Goal: Task Accomplishment & Management: Manage account settings

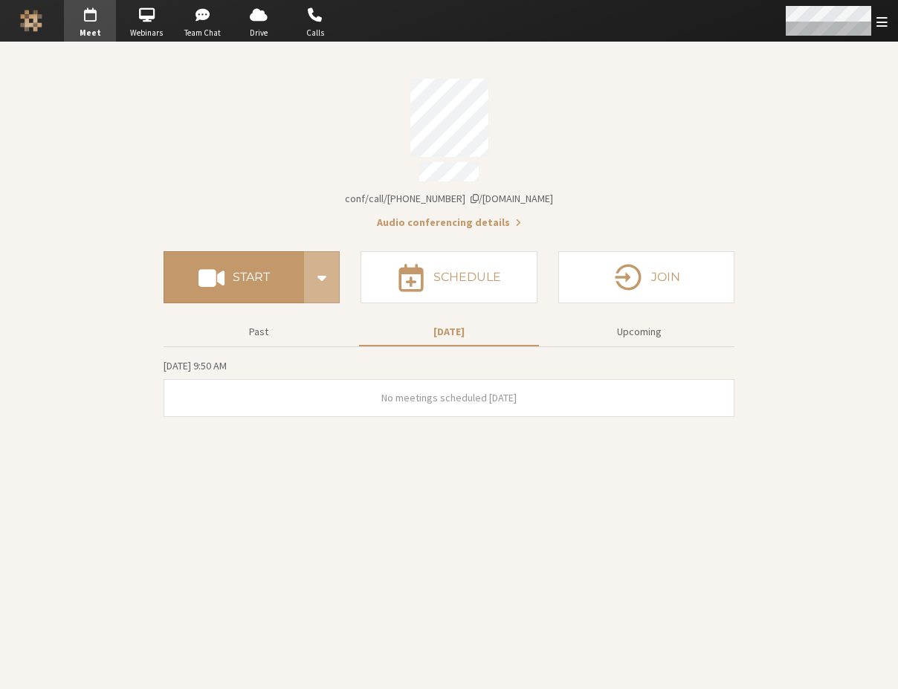
click at [875, 21] on div "Open menu" at bounding box center [835, 21] width 126 height 42
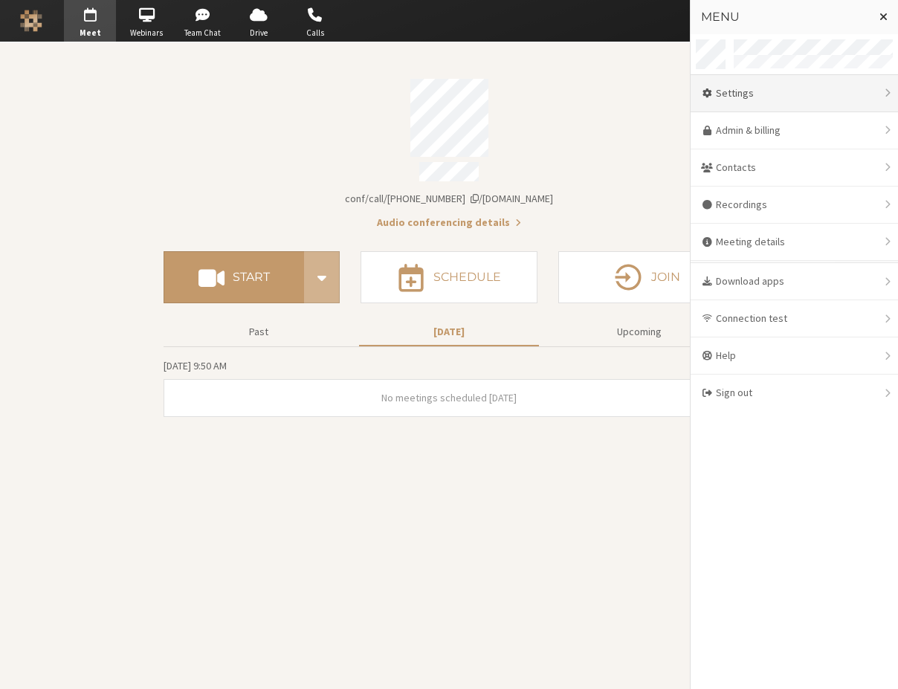
click at [774, 101] on div "Settings" at bounding box center [793, 93] width 207 height 37
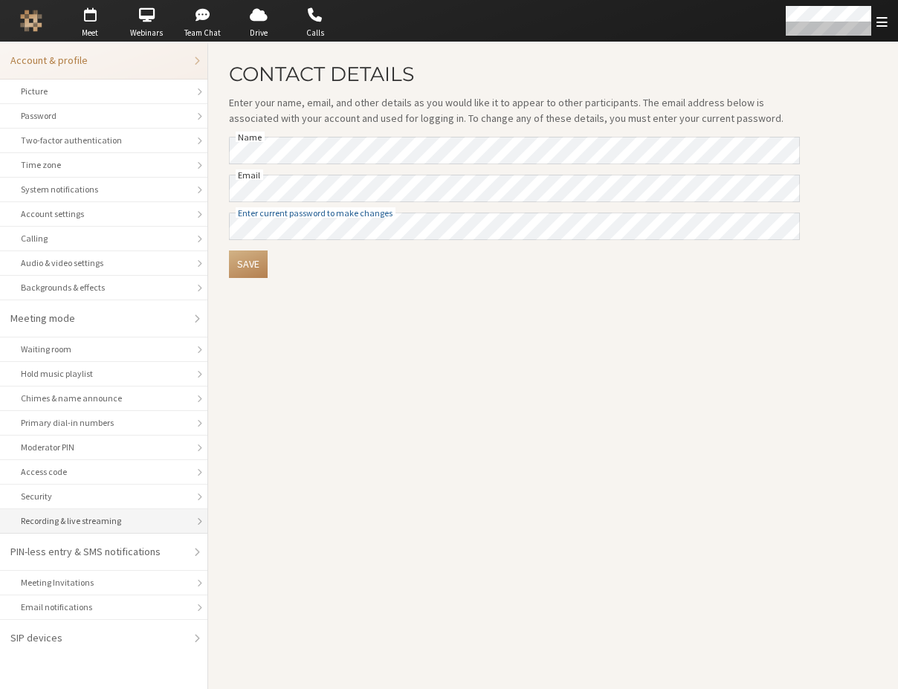
click at [113, 519] on div "Recording & live streaming" at bounding box center [104, 520] width 166 height 13
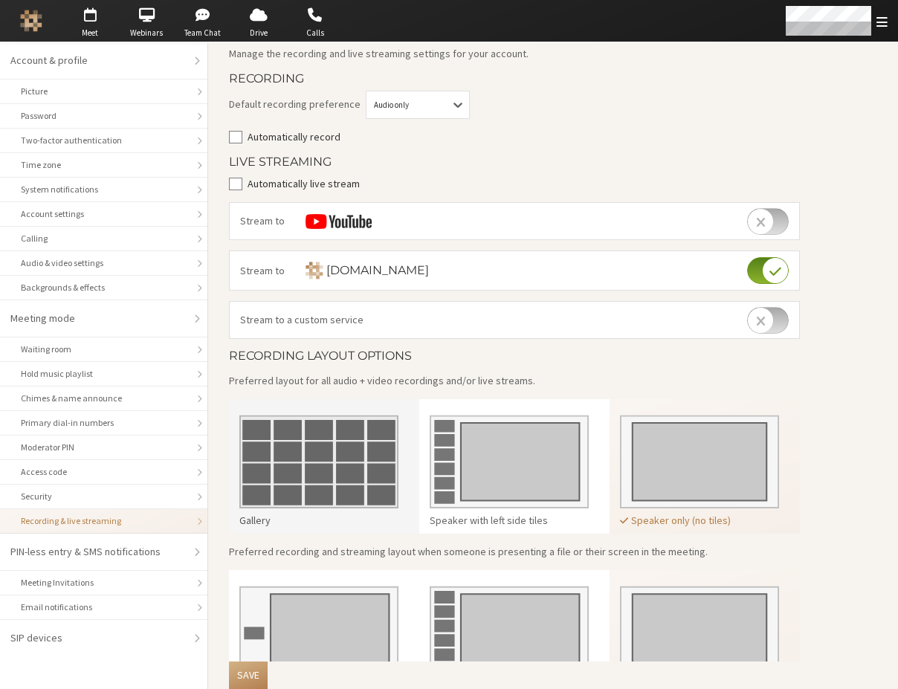
scroll to position [124, 0]
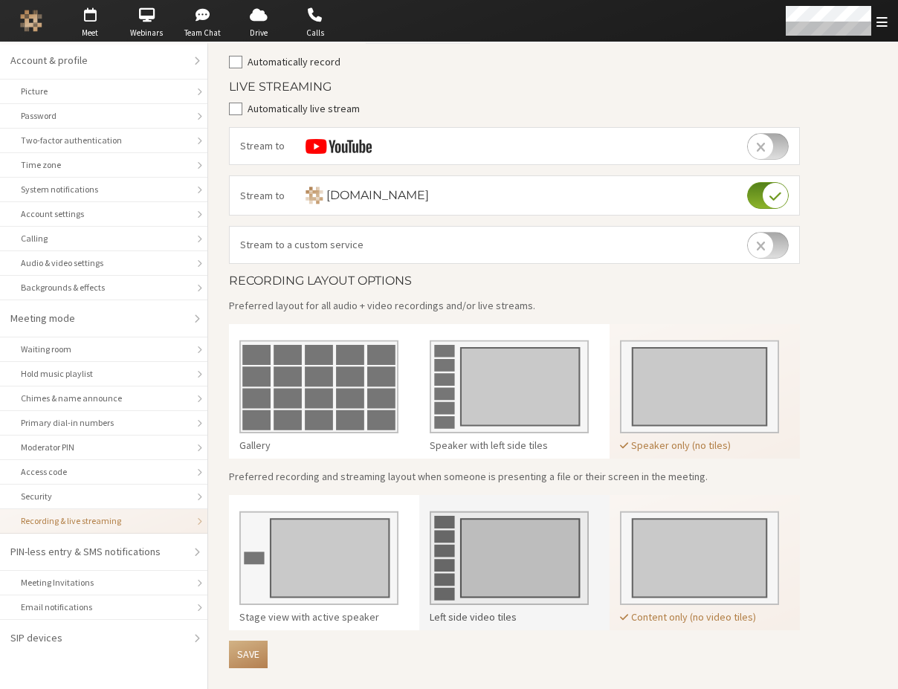
click at [507, 542] on img at bounding box center [509, 552] width 159 height 105
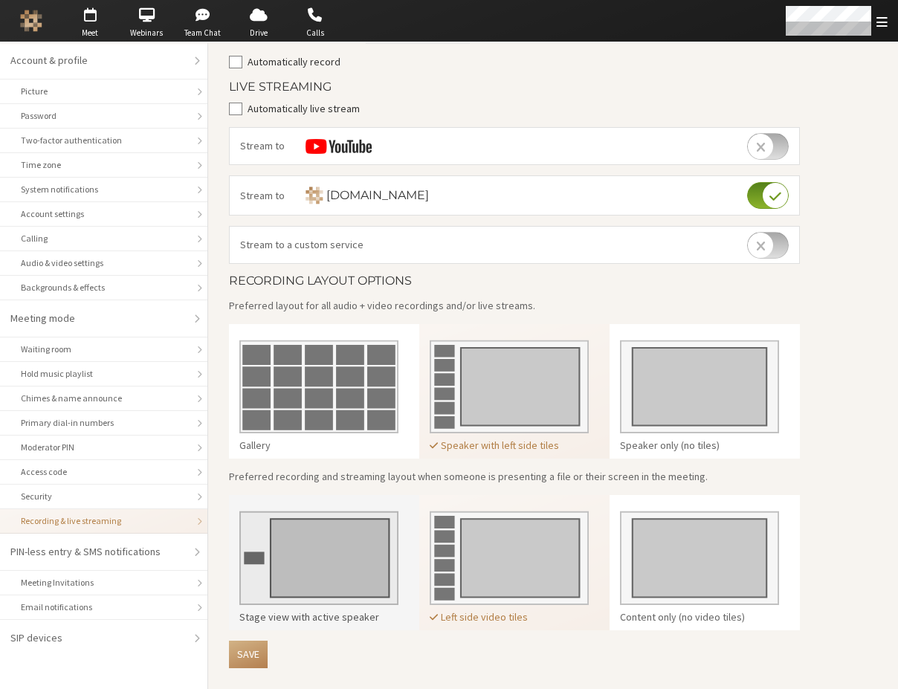
click at [383, 534] on img at bounding box center [318, 552] width 159 height 105
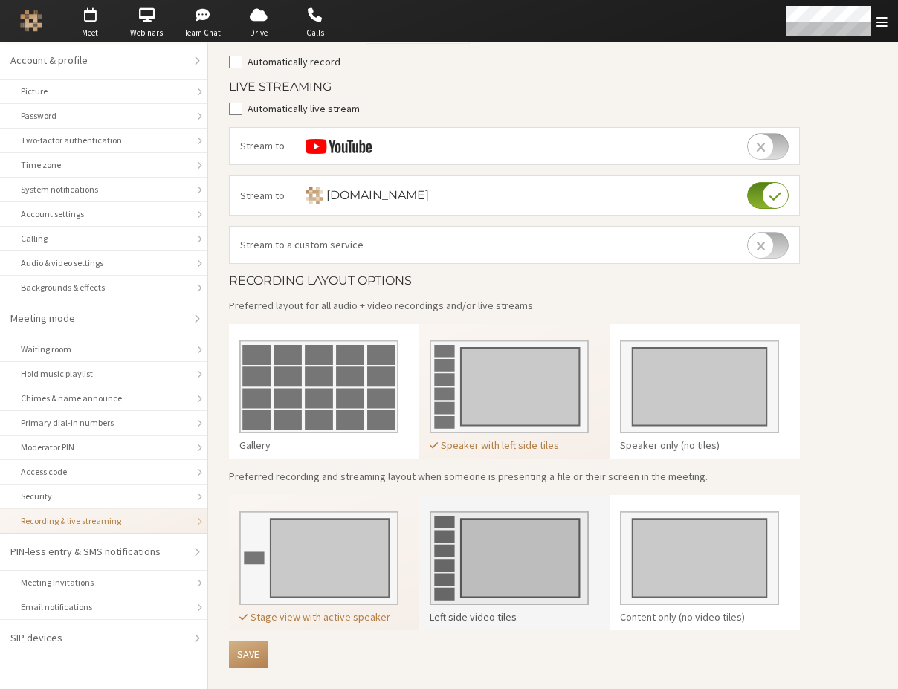
click at [490, 568] on img at bounding box center [509, 552] width 159 height 105
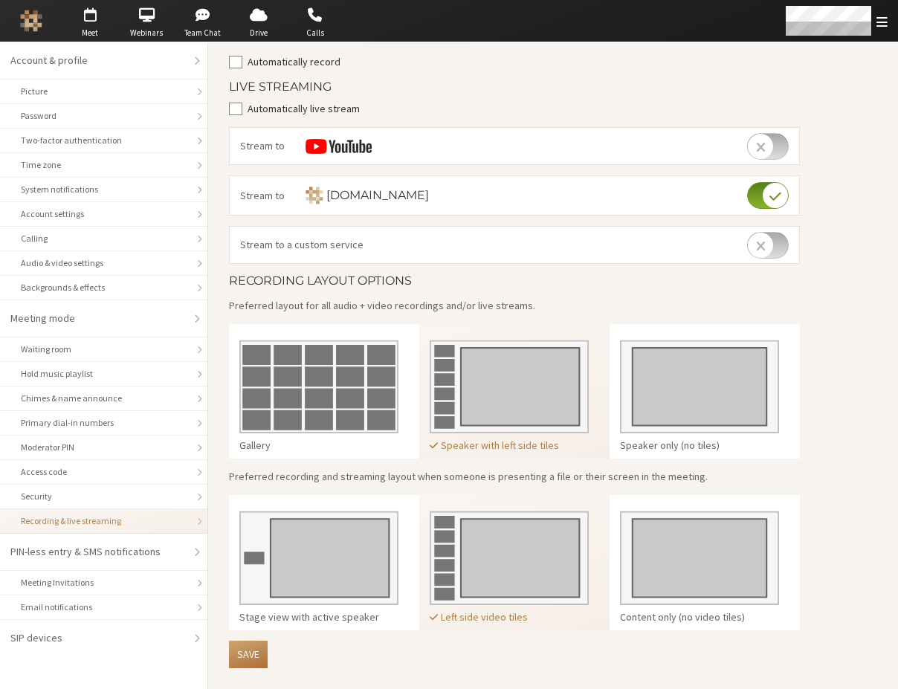
click at [249, 658] on button "Save" at bounding box center [248, 654] width 39 height 27
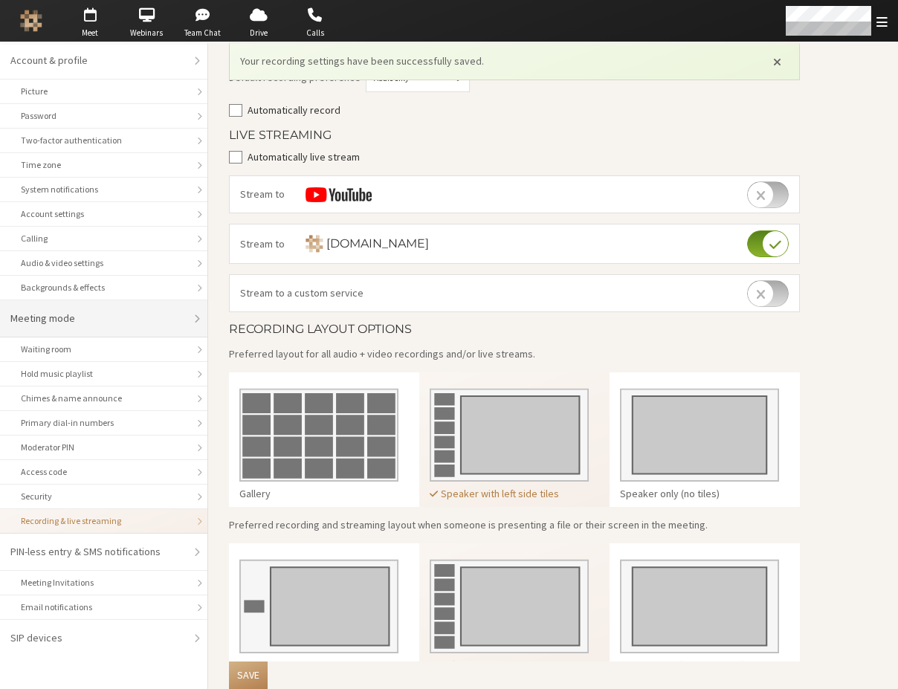
scroll to position [172, 0]
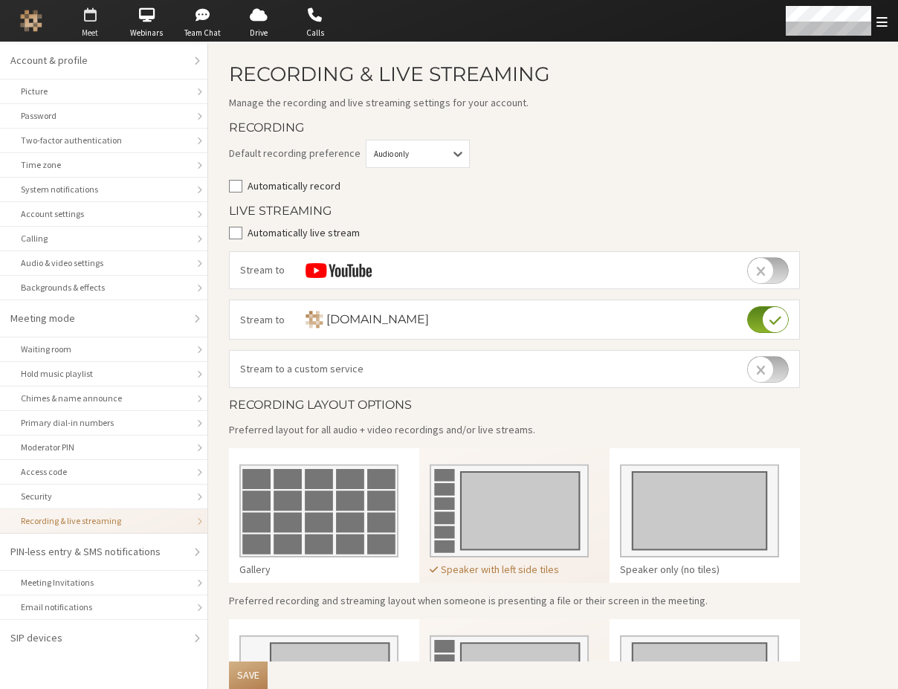
click at [93, 22] on span "button" at bounding box center [90, 15] width 52 height 24
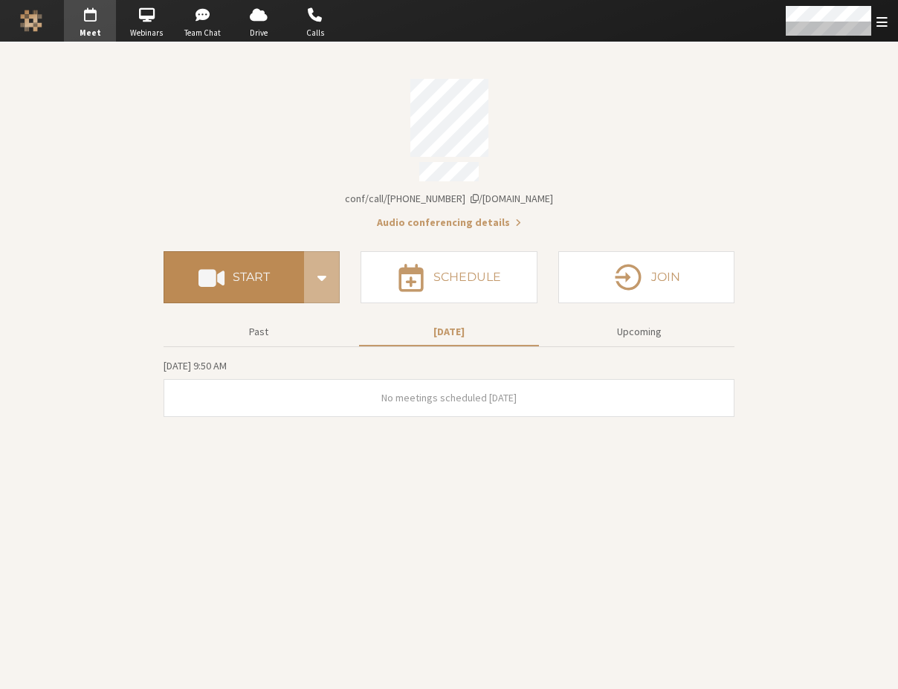
click at [255, 255] on button "Start" at bounding box center [233, 277] width 140 height 52
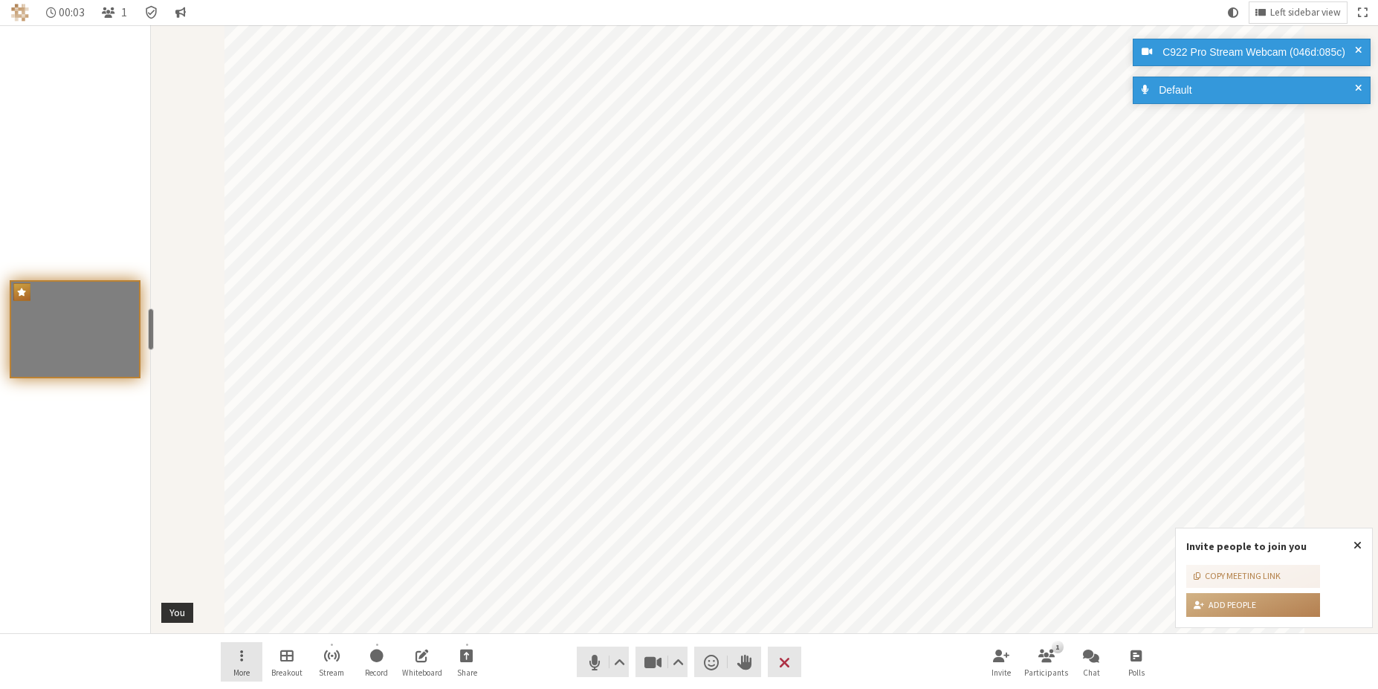
click at [246, 655] on button "More" at bounding box center [242, 662] width 42 height 40
click at [258, 531] on button "Background & effects" at bounding box center [243, 523] width 146 height 25
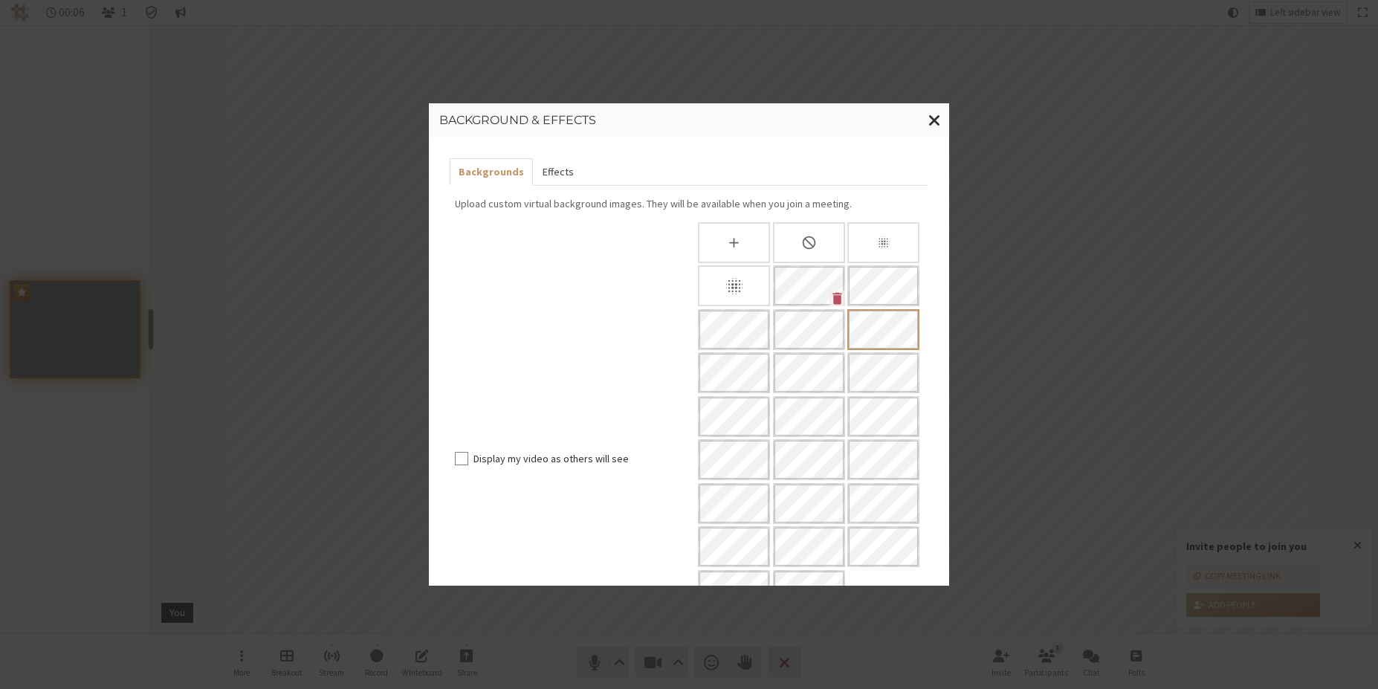
click at [547, 166] on button "Effects" at bounding box center [557, 171] width 49 height 27
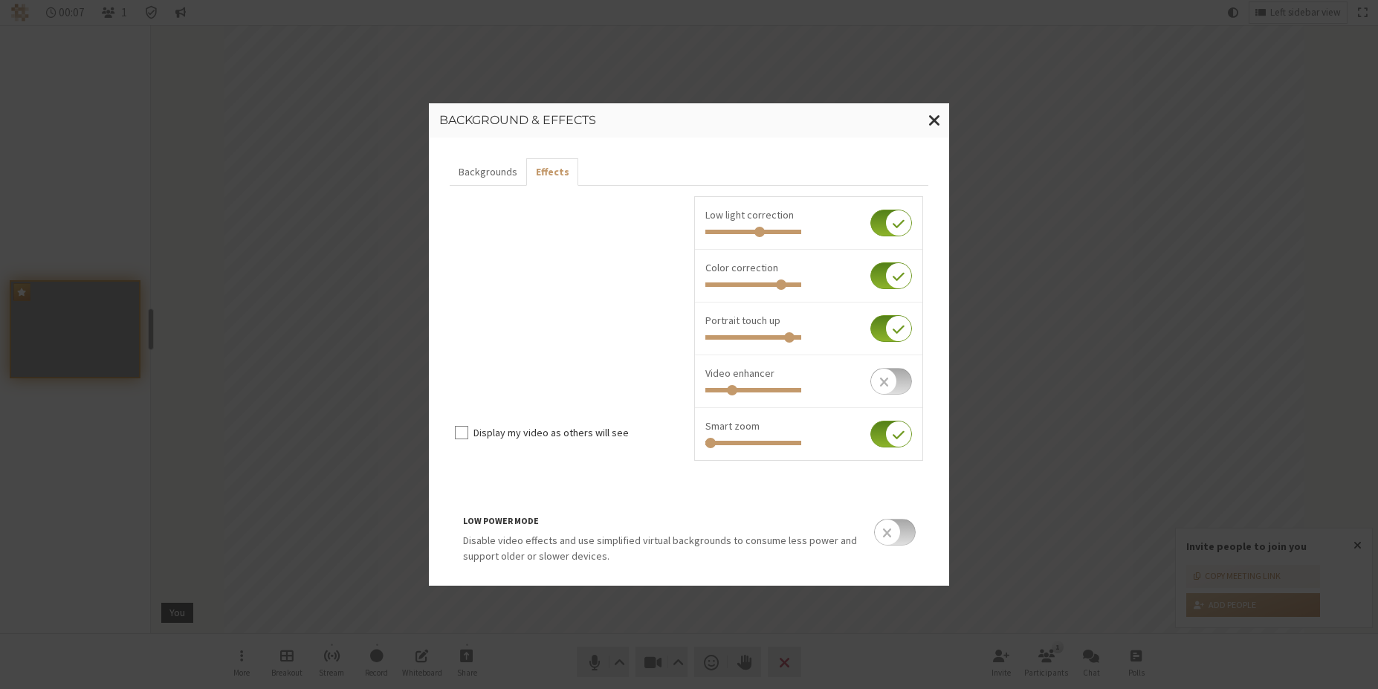
drag, startPoint x: 655, startPoint y: 441, endPoint x: 538, endPoint y: 430, distance: 117.9
type input "0"
click at [705, 441] on input "Invite people to join you" at bounding box center [753, 443] width 96 height 4
click at [491, 166] on button "Backgrounds" at bounding box center [488, 171] width 77 height 27
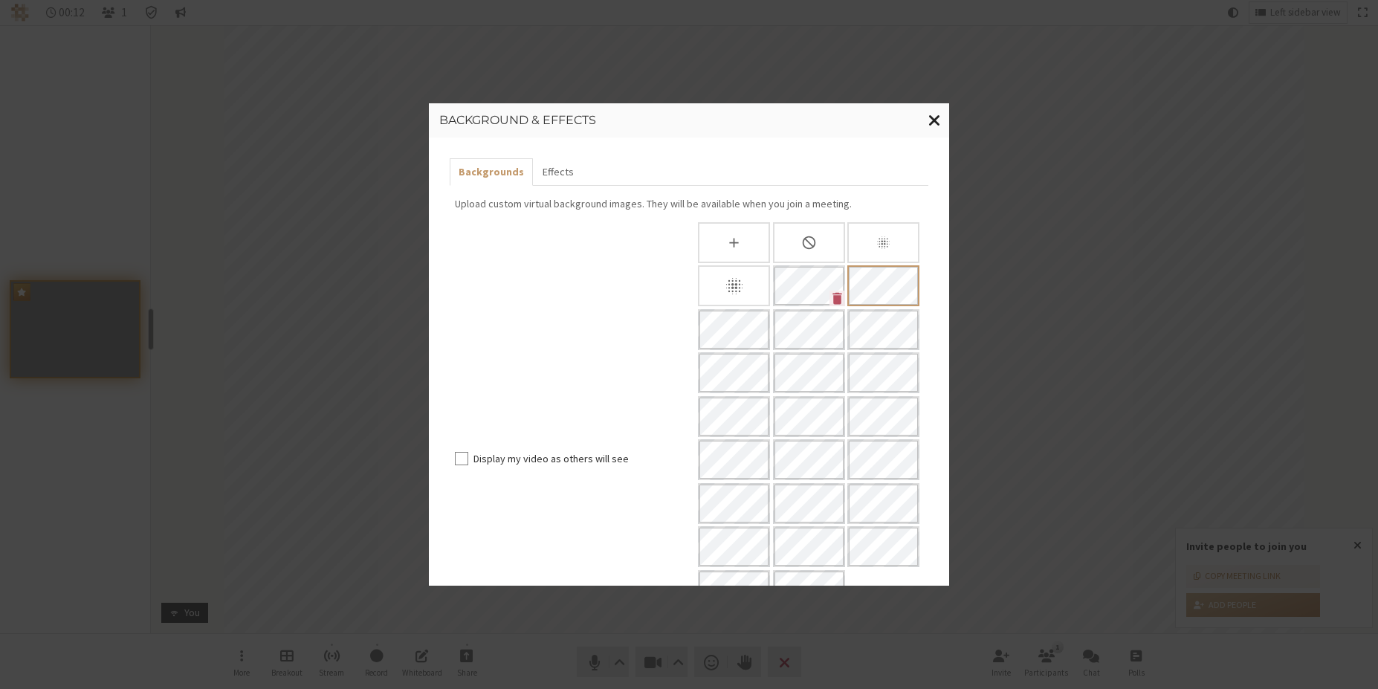
click at [930, 119] on span "Close modal" at bounding box center [934, 120] width 13 height 19
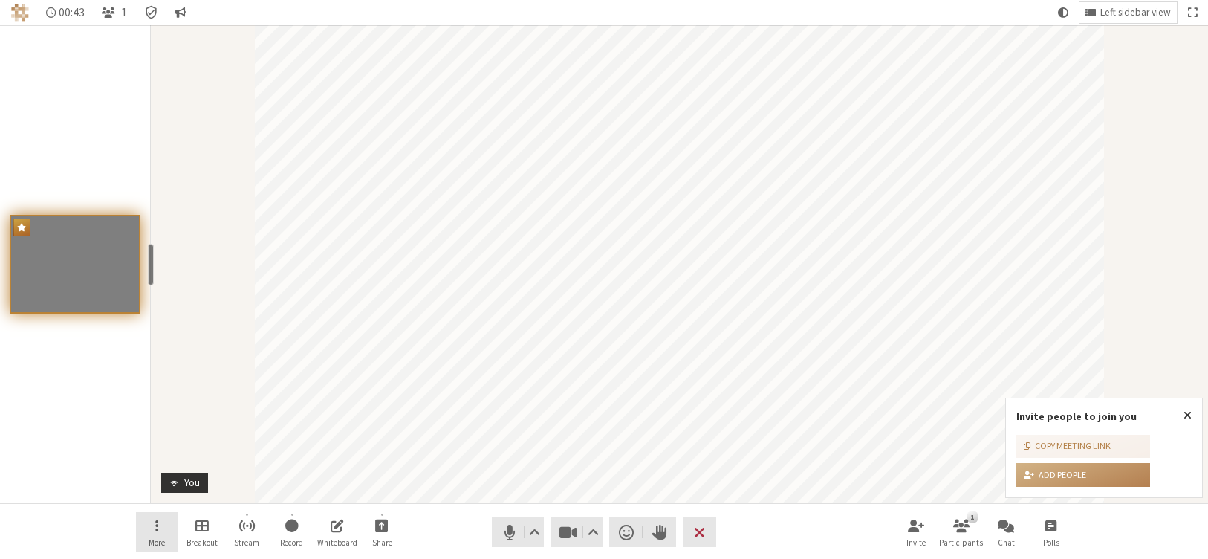
click at [155, 522] on span "Open menu" at bounding box center [156, 524] width 3 height 17
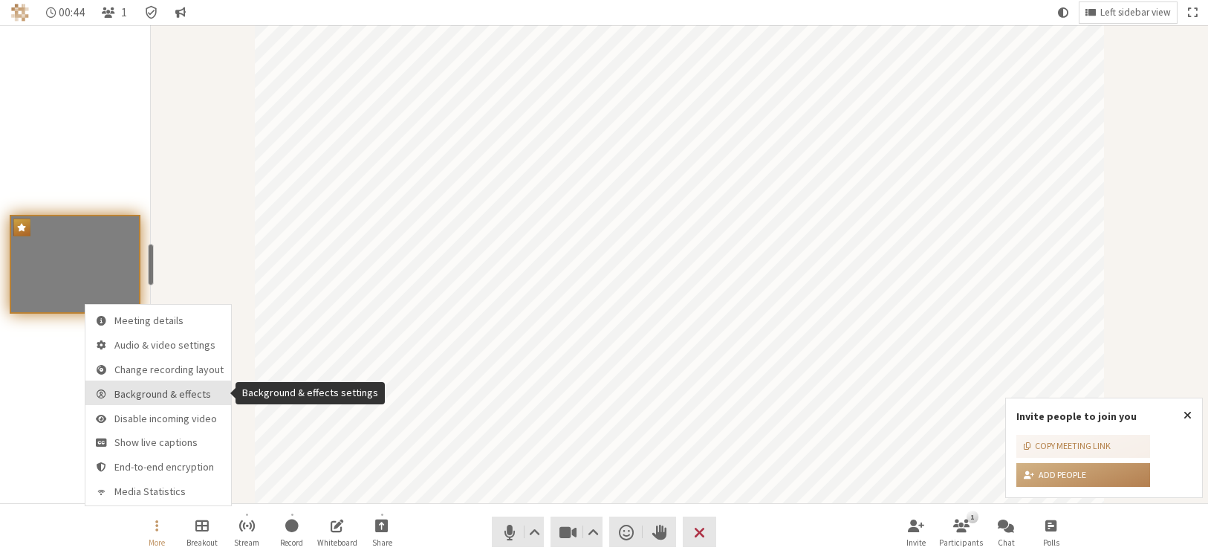
click at [188, 401] on button "Background & effects" at bounding box center [158, 392] width 146 height 25
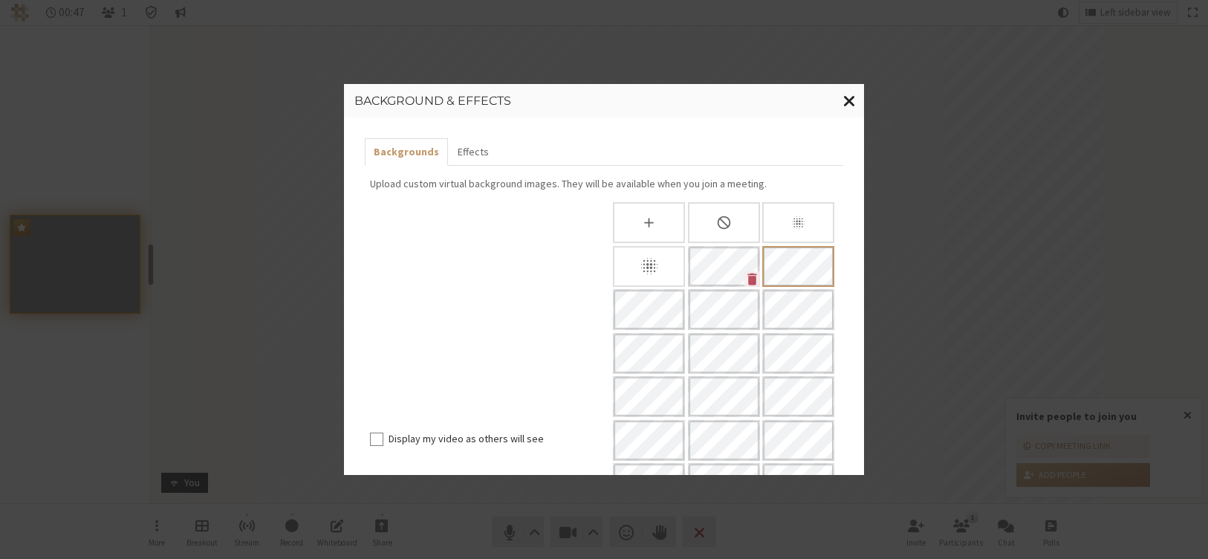
click at [849, 98] on span "Close modal" at bounding box center [849, 100] width 13 height 19
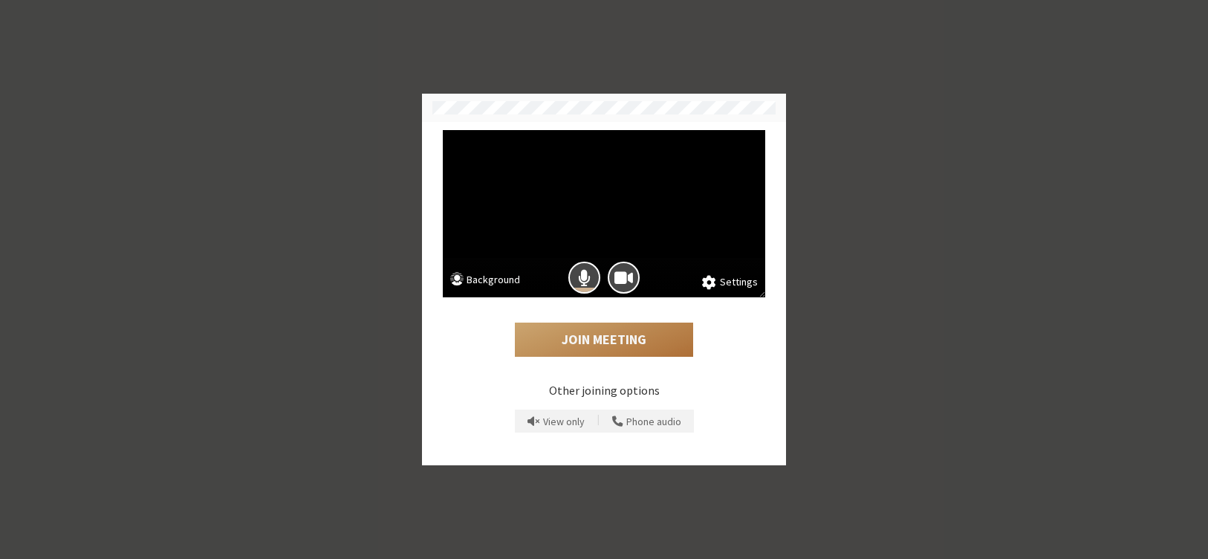
click at [609, 331] on button "Join Meeting" at bounding box center [604, 340] width 178 height 34
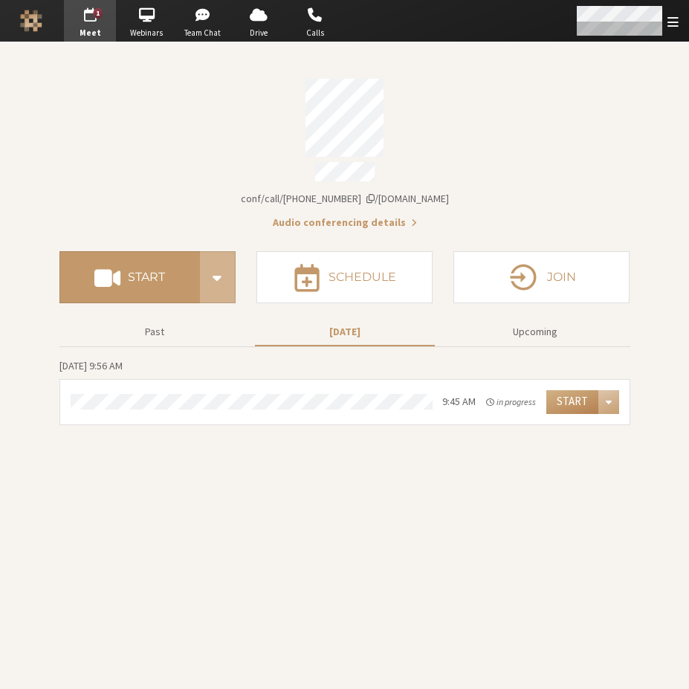
click at [673, 17] on span "Open menu" at bounding box center [672, 22] width 11 height 14
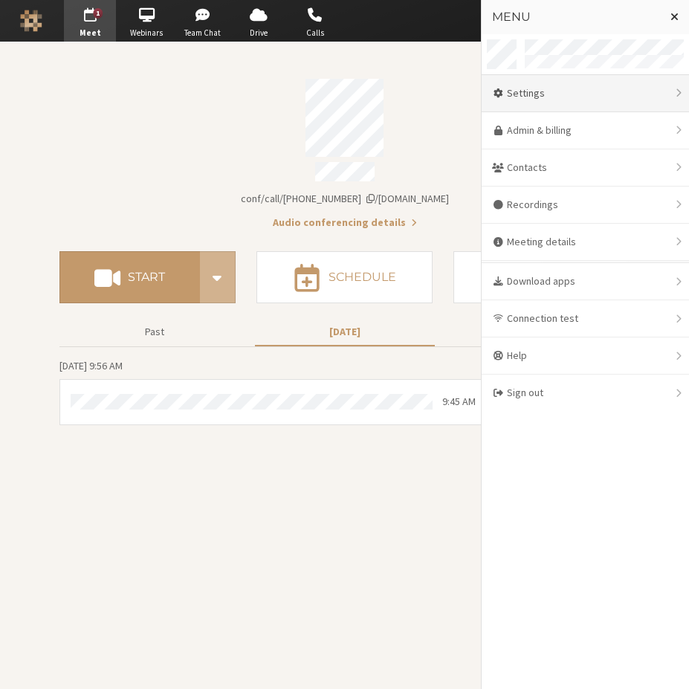
click at [554, 94] on div "Settings" at bounding box center [585, 93] width 207 height 37
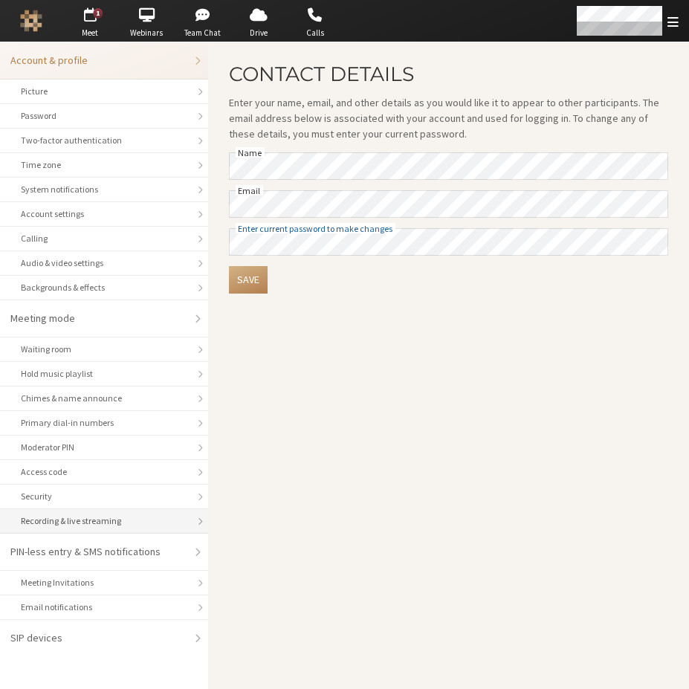
click at [97, 519] on div "Recording & live streaming" at bounding box center [104, 520] width 166 height 13
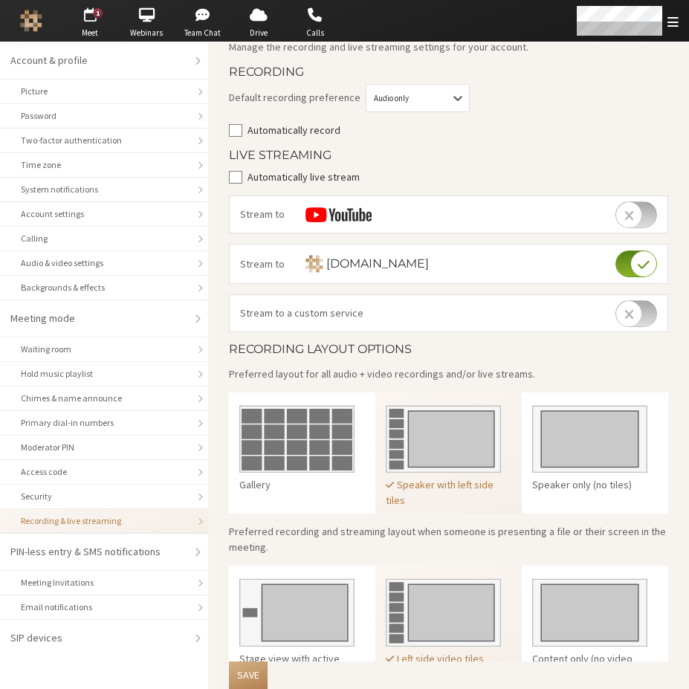
scroll to position [108, 0]
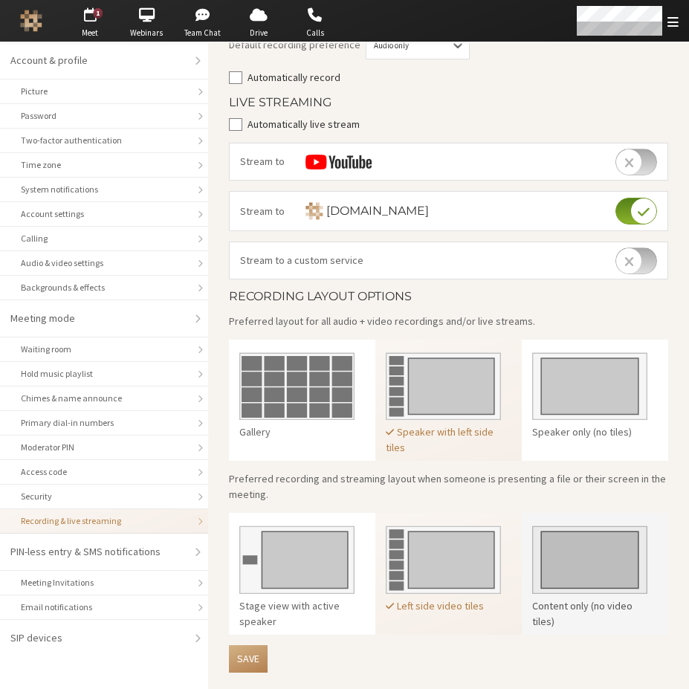
click at [597, 559] on img at bounding box center [589, 556] width 115 height 76
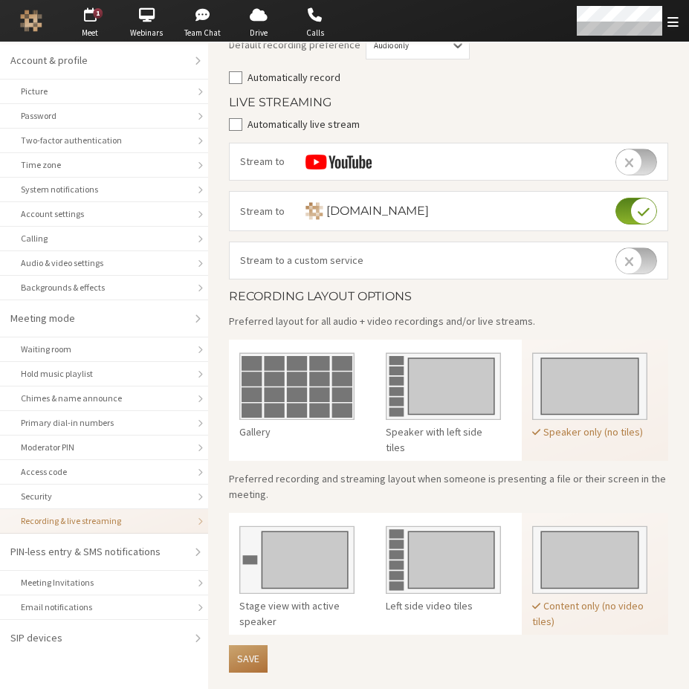
click at [256, 658] on button "Save" at bounding box center [248, 658] width 39 height 27
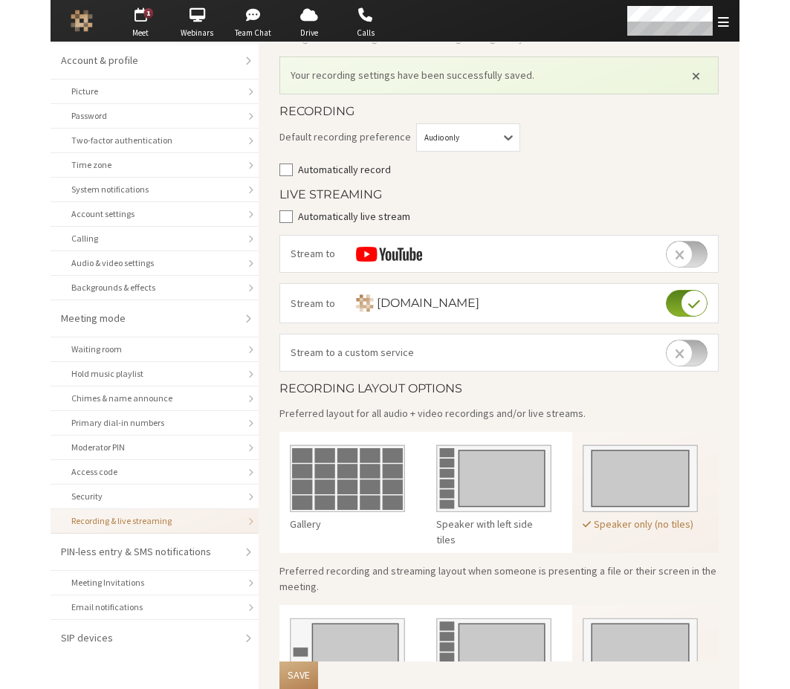
scroll to position [0, 0]
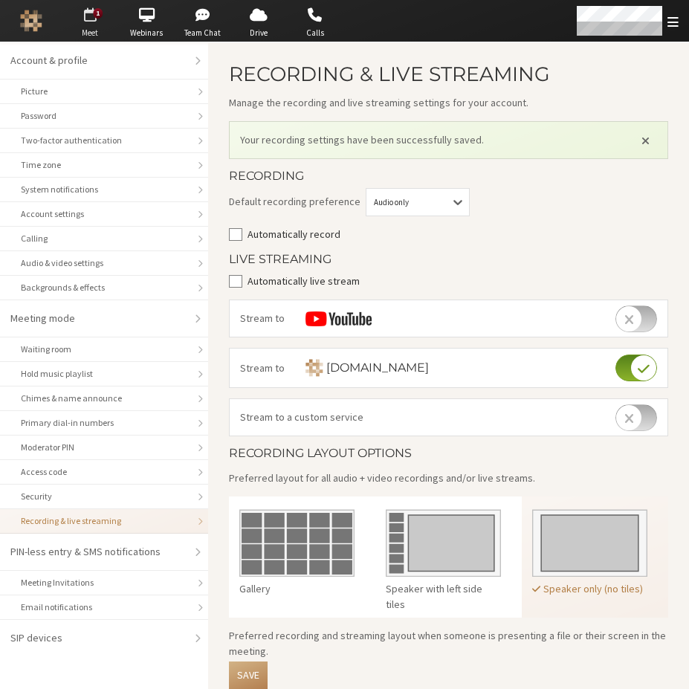
click at [93, 20] on span "button" at bounding box center [90, 15] width 52 height 24
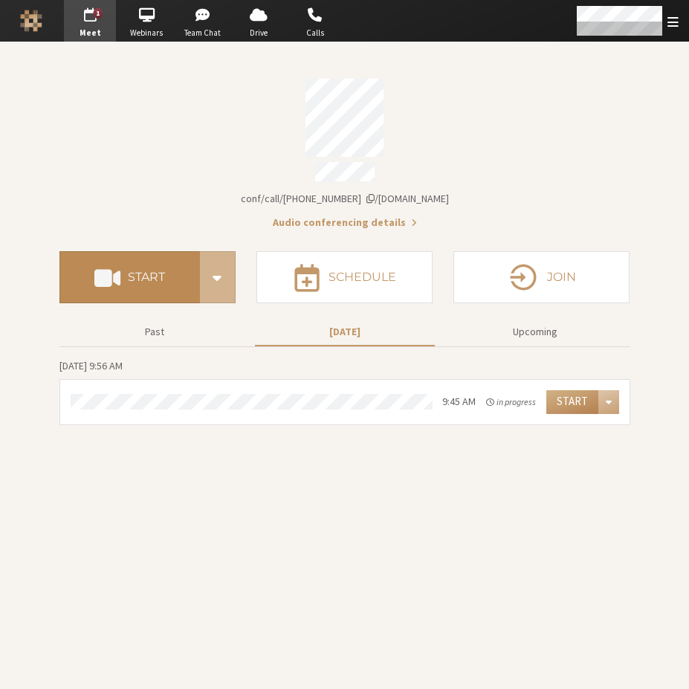
click at [155, 271] on h4 "Start" at bounding box center [146, 277] width 37 height 12
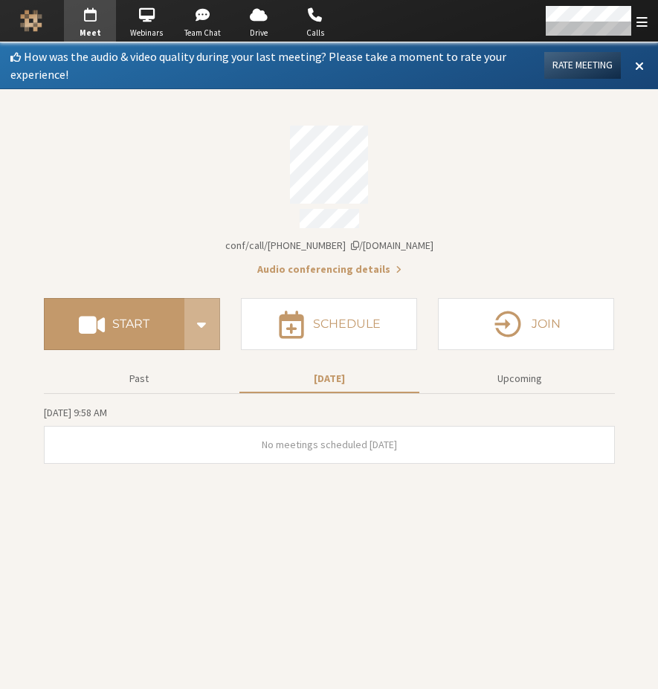
click at [132, 184] on div "Account details" at bounding box center [329, 165] width 571 height 78
click at [638, 63] on span at bounding box center [639, 65] width 9 height 13
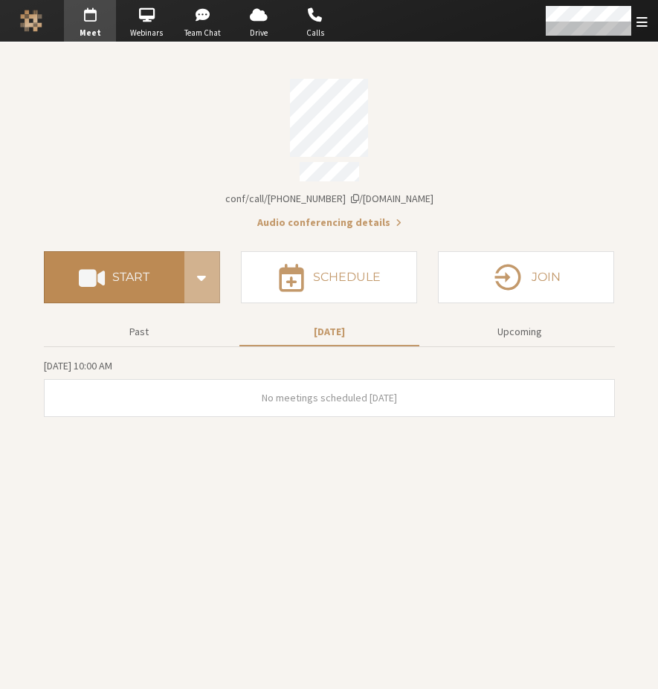
click at [137, 271] on h4 "Start" at bounding box center [130, 277] width 37 height 12
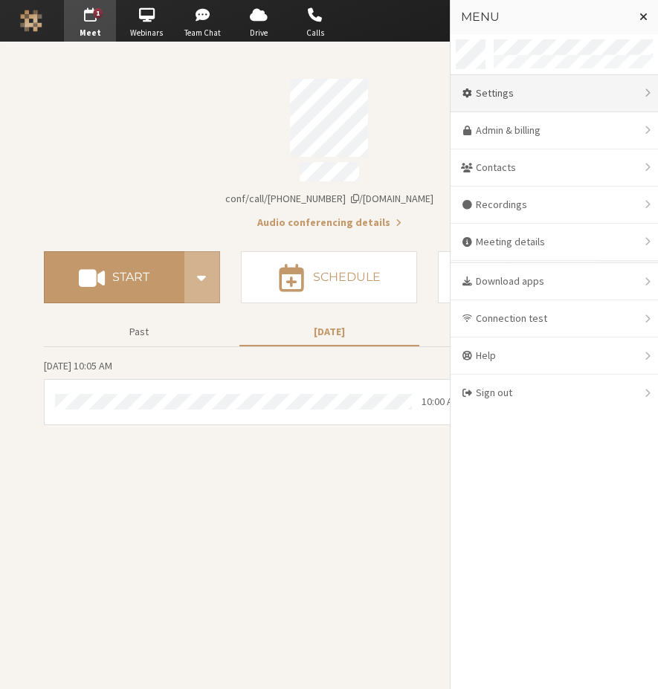
click at [523, 101] on div "Settings" at bounding box center [553, 93] width 207 height 37
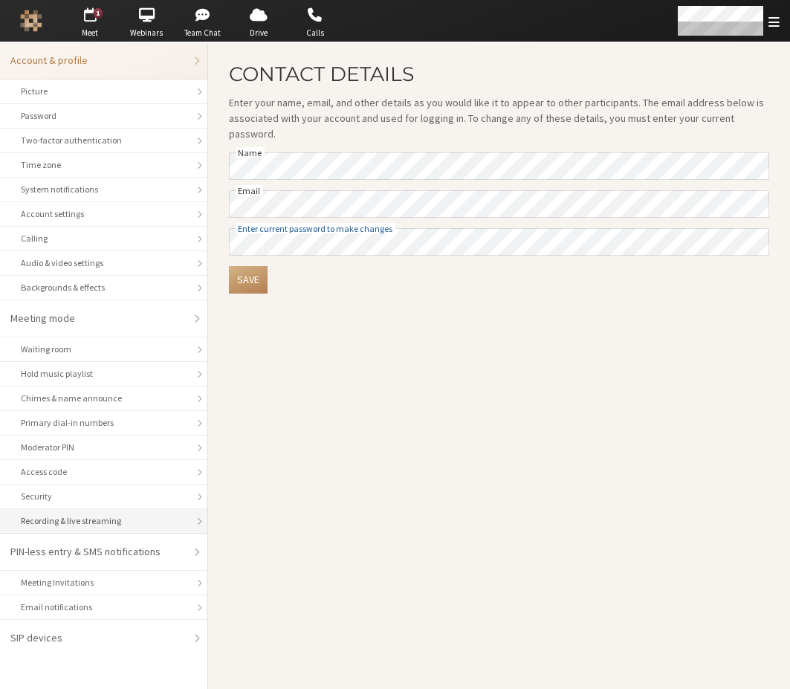
click at [92, 517] on div "Recording & live streaming" at bounding box center [104, 520] width 166 height 13
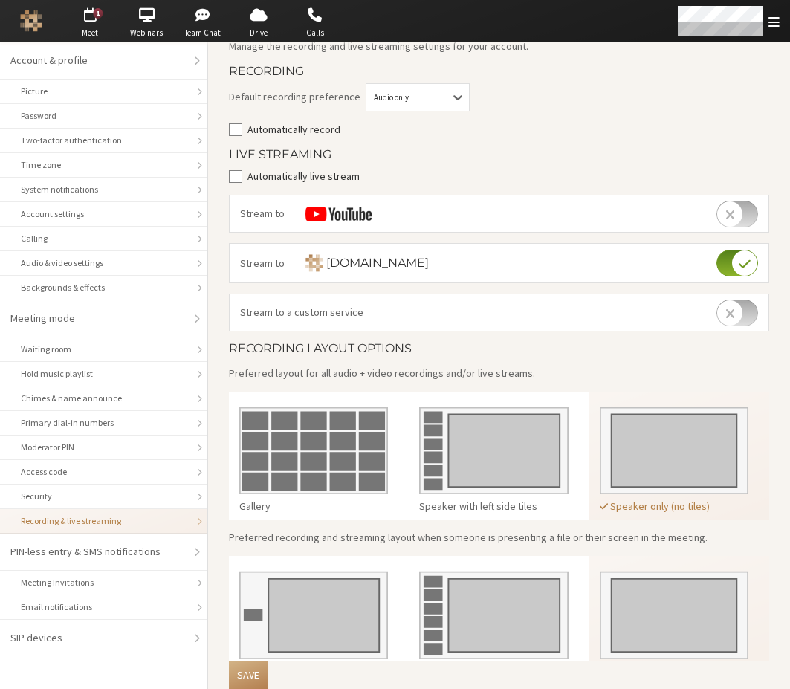
scroll to position [106, 0]
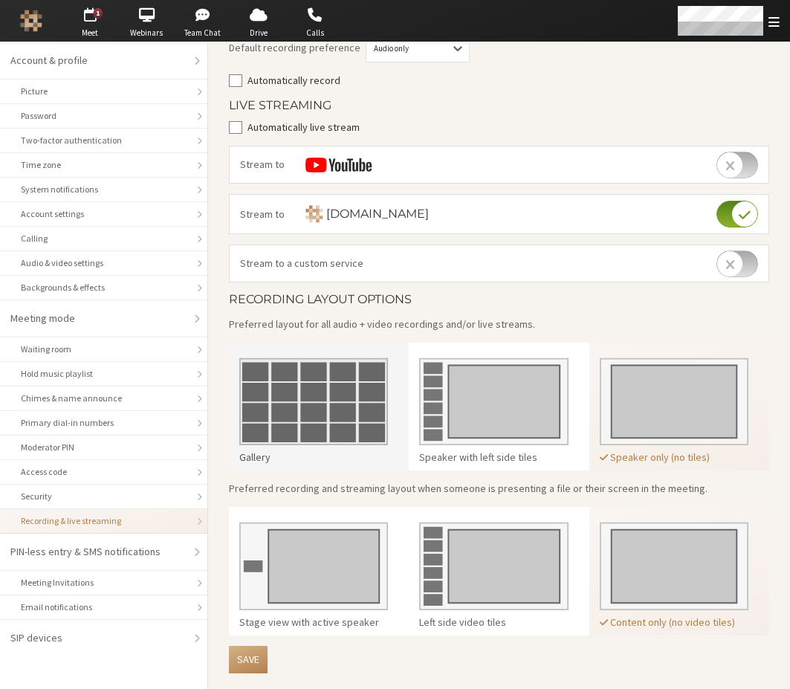
click at [302, 387] on img at bounding box center [313, 397] width 149 height 98
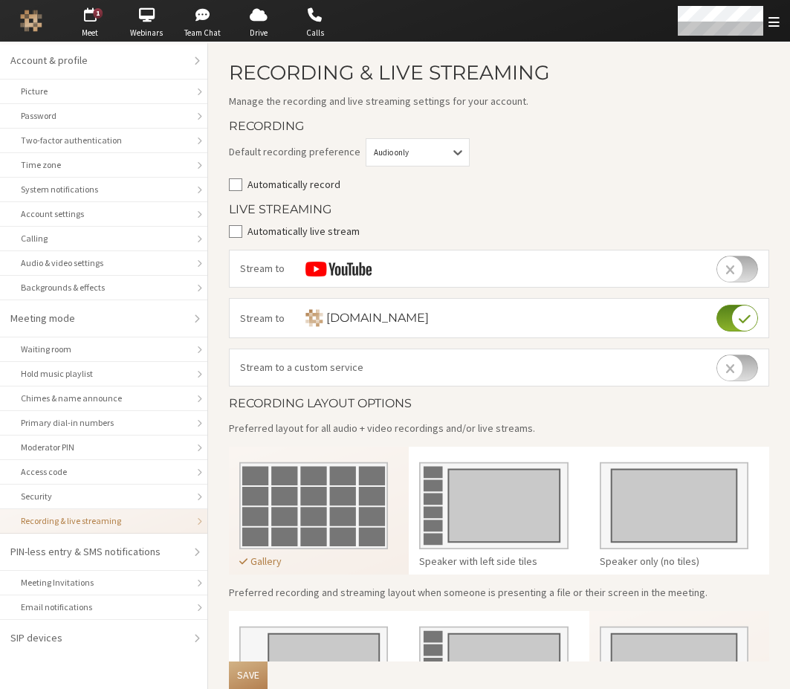
scroll to position [0, 0]
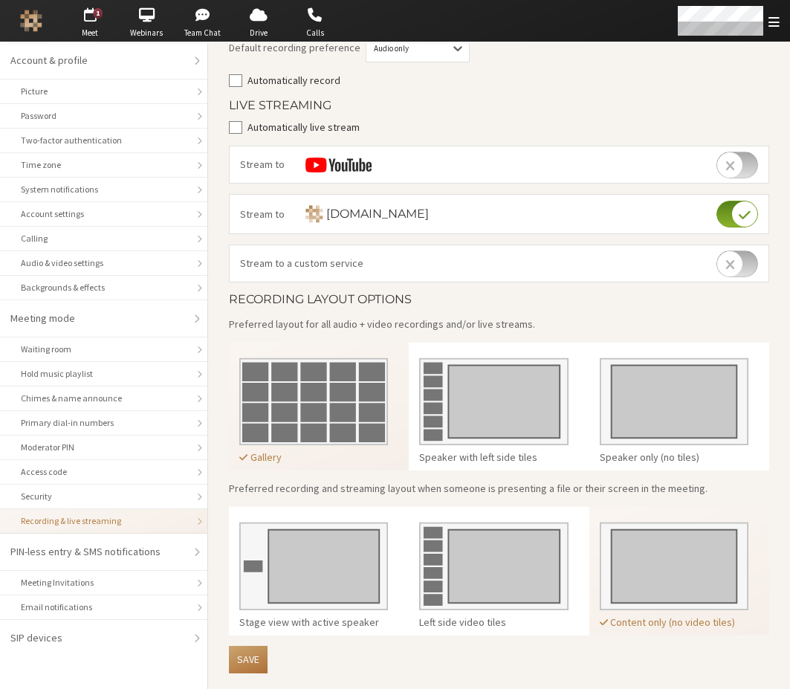
click at [239, 652] on button "Save" at bounding box center [248, 659] width 39 height 27
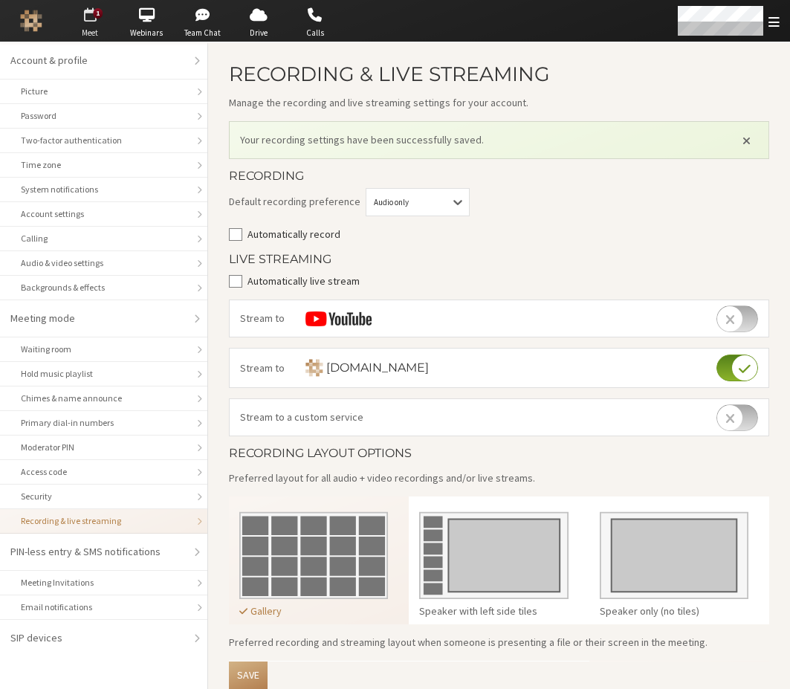
click at [86, 22] on span "button" at bounding box center [90, 15] width 52 height 24
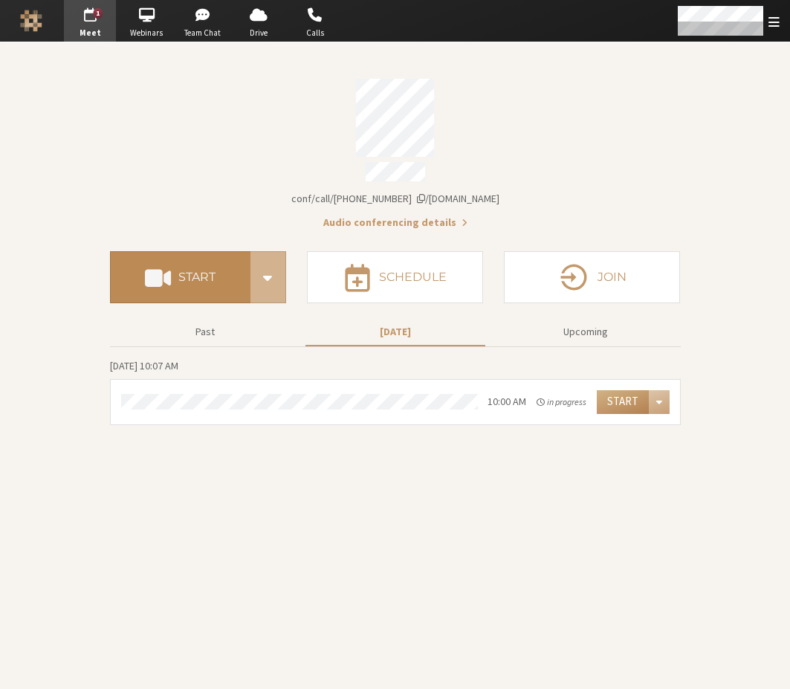
click at [192, 275] on h4 "Start" at bounding box center [196, 277] width 37 height 12
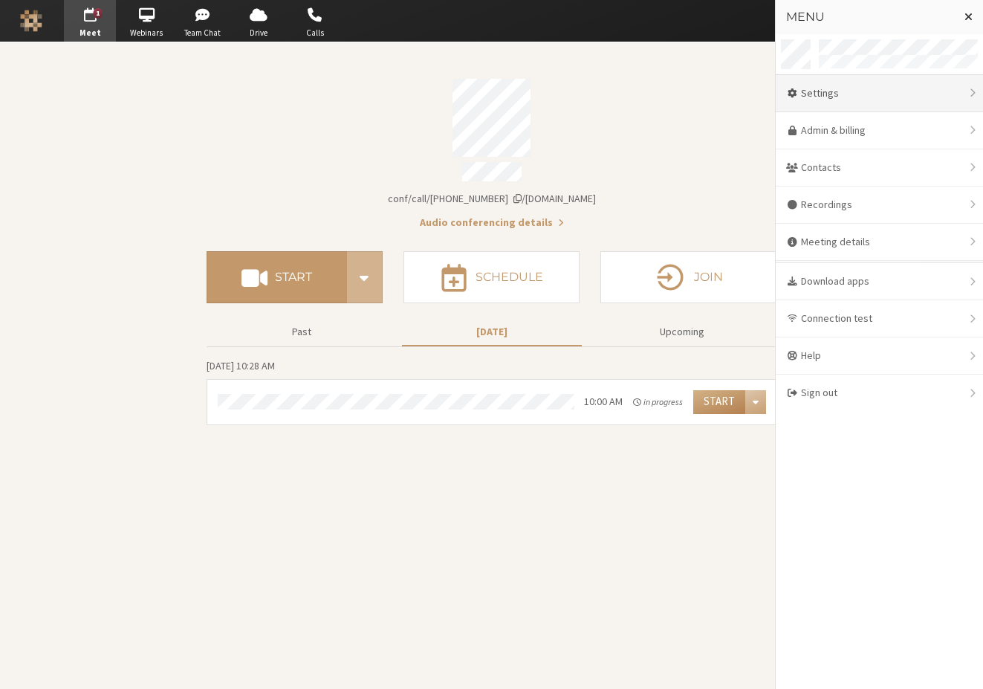
click at [688, 100] on div "Settings" at bounding box center [879, 93] width 207 height 37
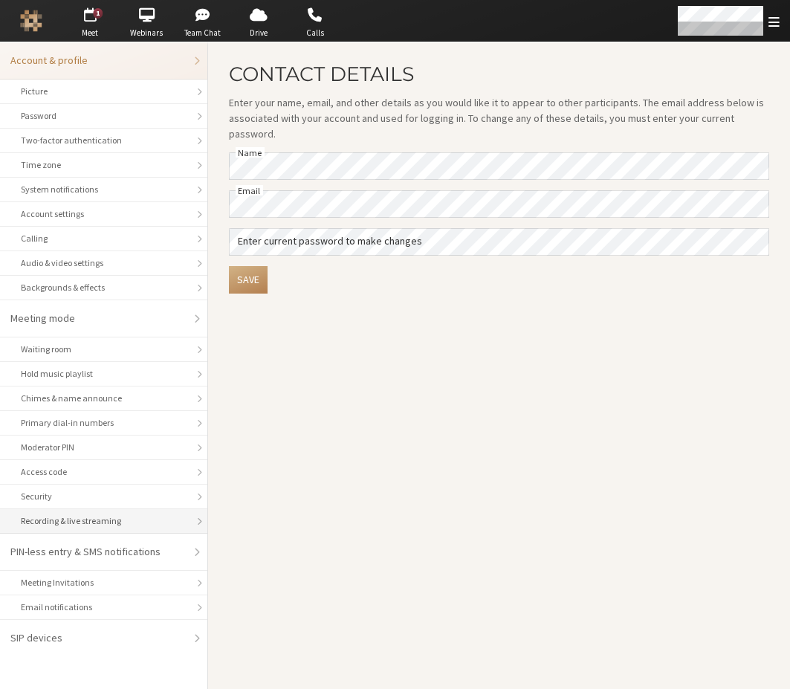
click at [142, 522] on div "Recording & live streaming" at bounding box center [104, 520] width 166 height 13
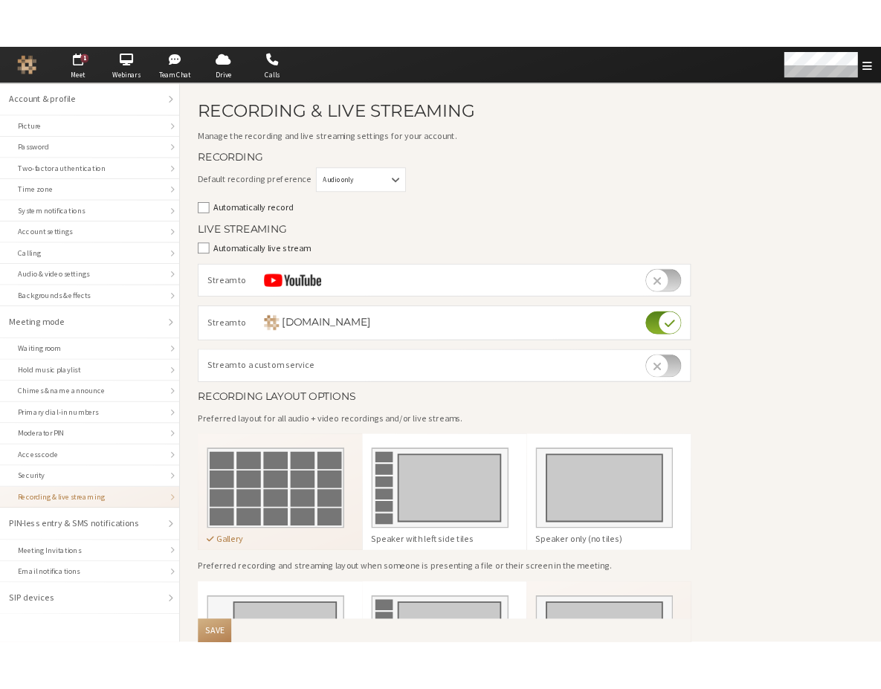
scroll to position [124, 0]
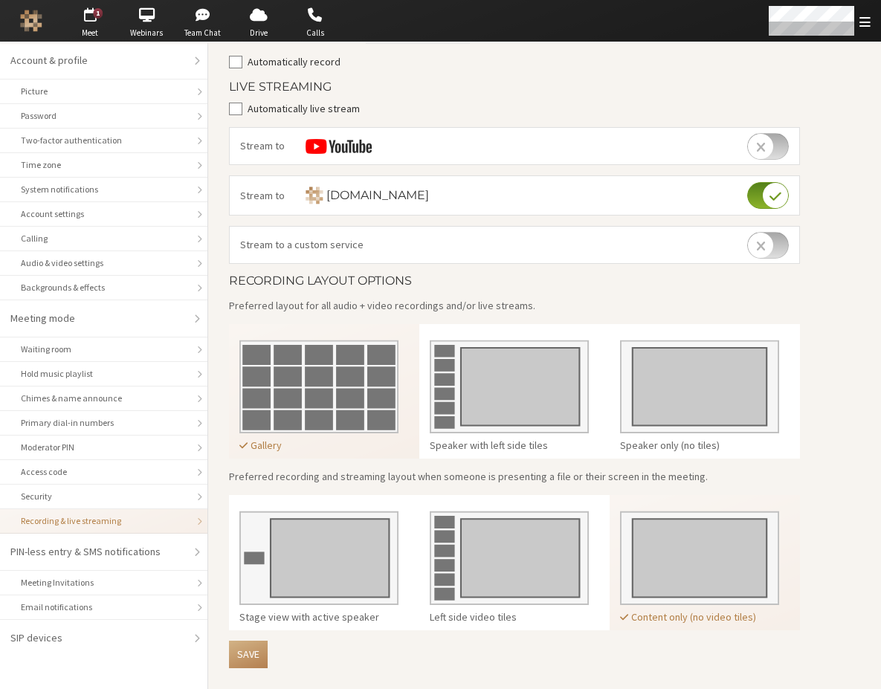
click at [688, 518] on img at bounding box center [699, 552] width 159 height 105
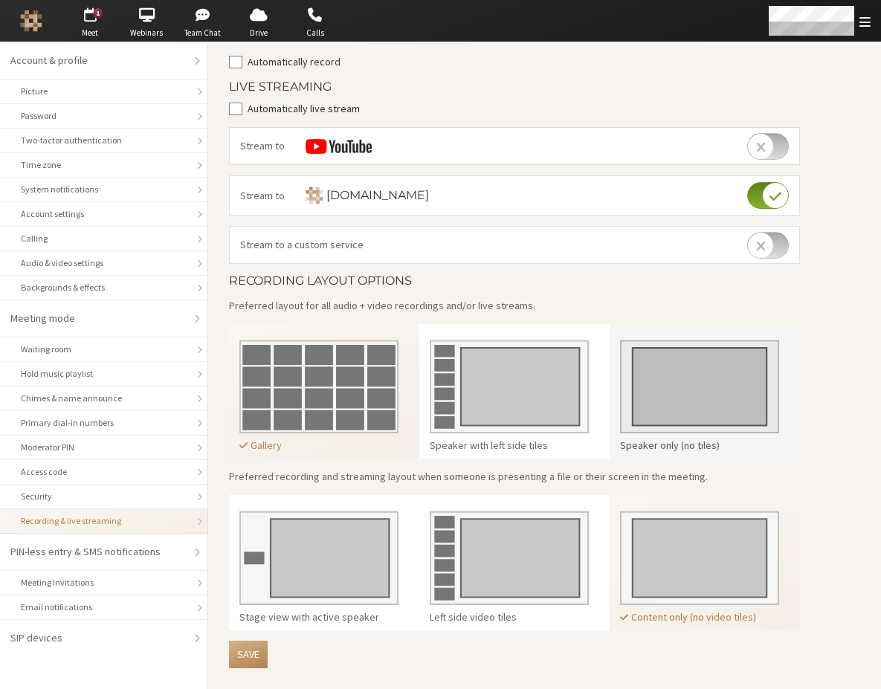
click at [688, 384] on img at bounding box center [699, 381] width 159 height 105
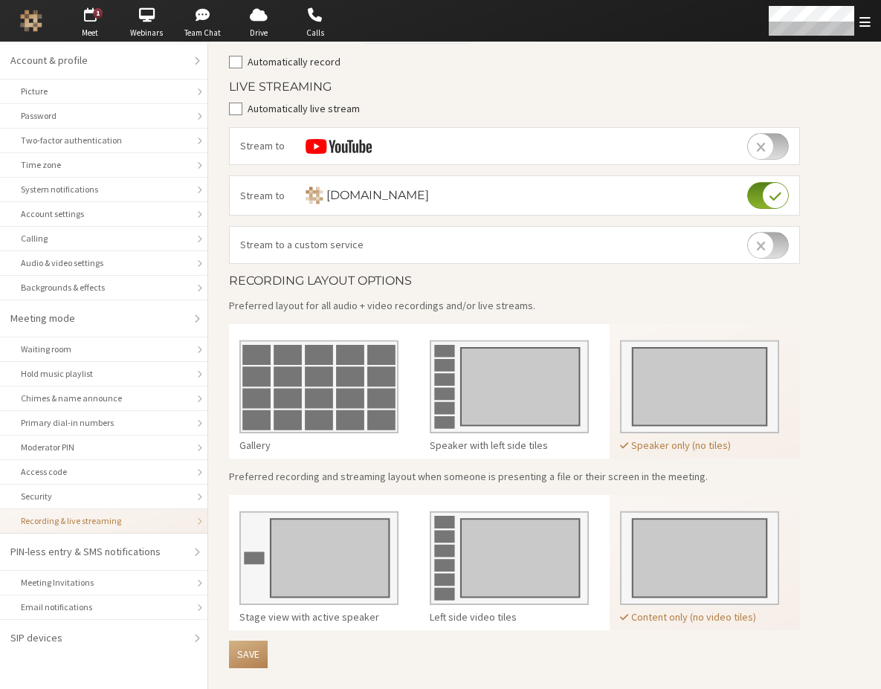
click at [688, 546] on img at bounding box center [699, 552] width 159 height 105
click at [254, 658] on button "Save" at bounding box center [248, 654] width 39 height 27
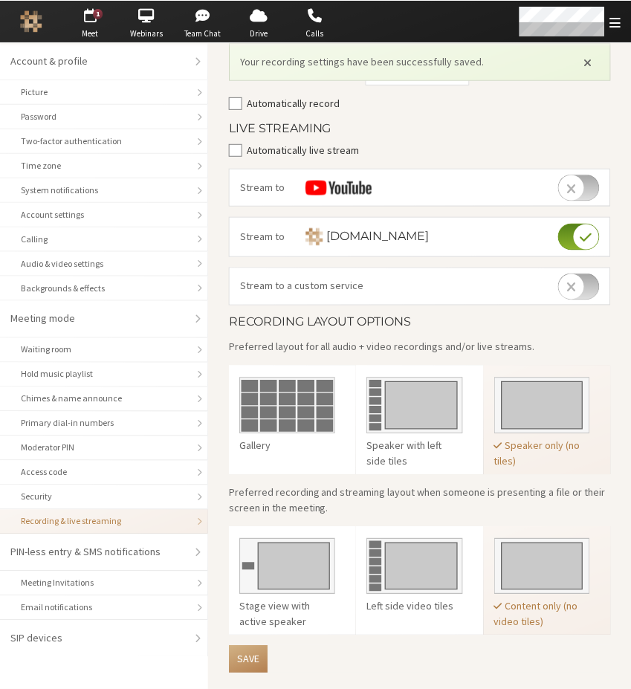
scroll to position [131, 0]
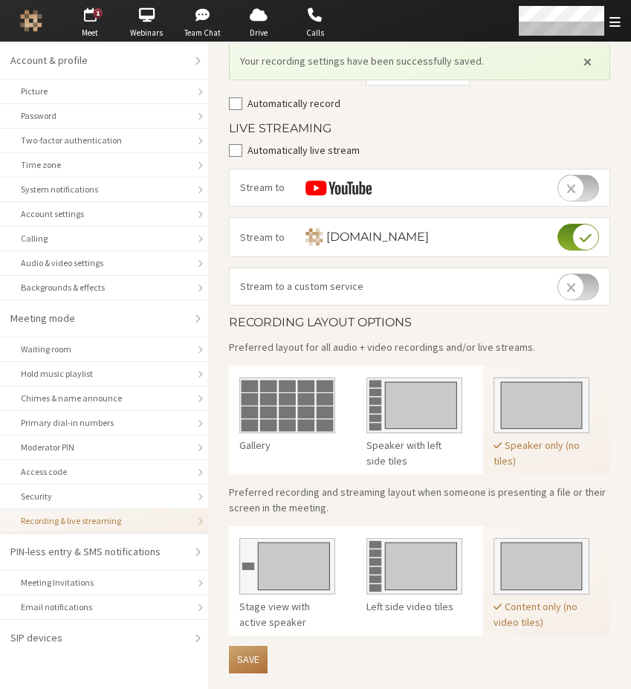
click at [249, 652] on button "Save" at bounding box center [248, 659] width 39 height 27
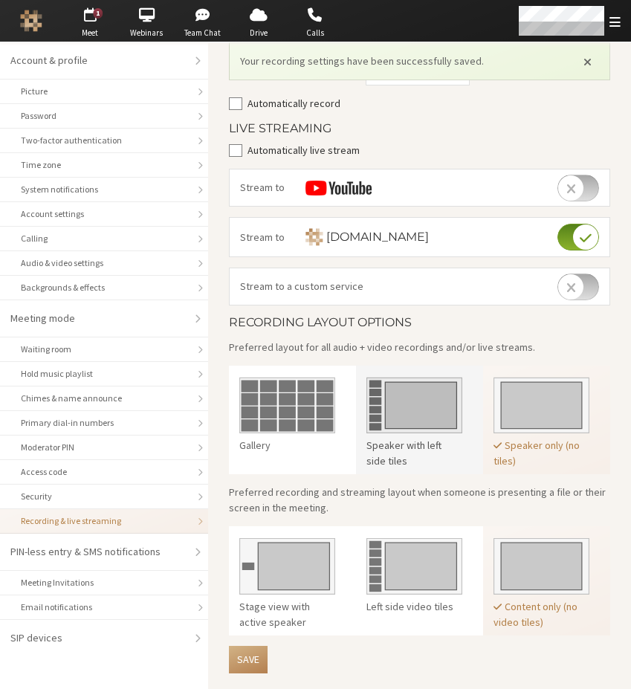
click at [430, 404] on img at bounding box center [414, 402] width 96 height 63
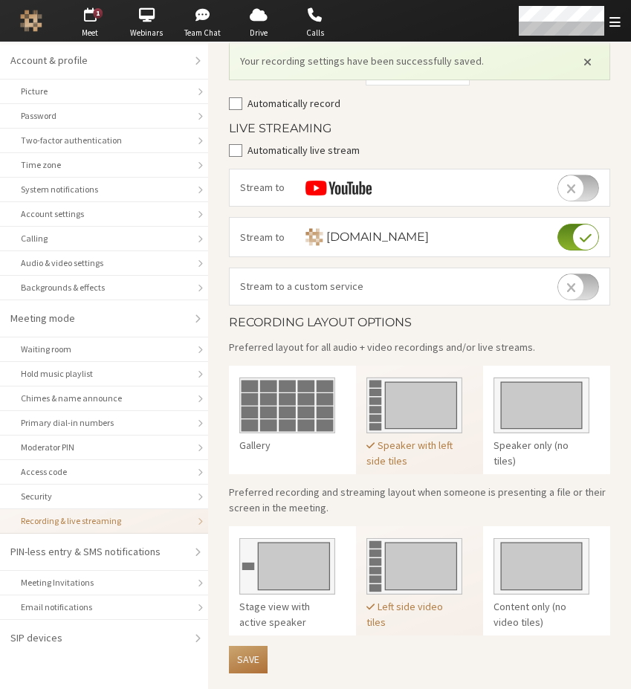
click at [247, 658] on button "Save" at bounding box center [248, 659] width 39 height 27
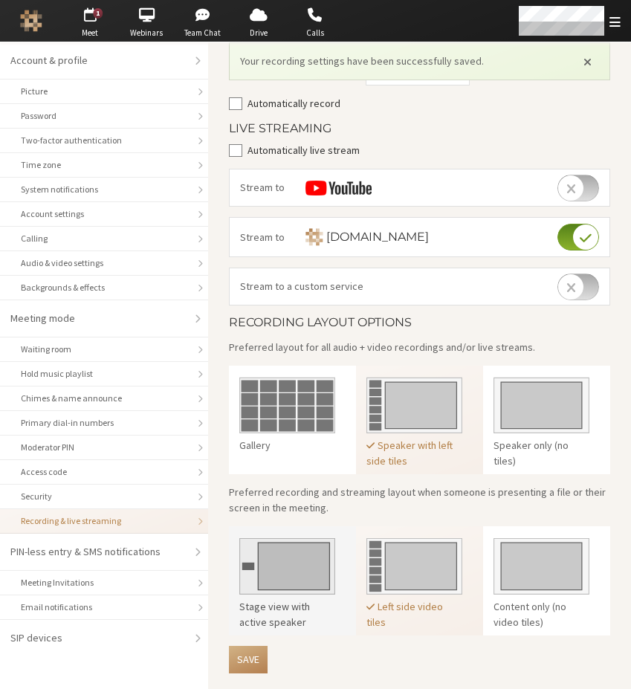
click at [325, 566] on img at bounding box center [287, 562] width 96 height 63
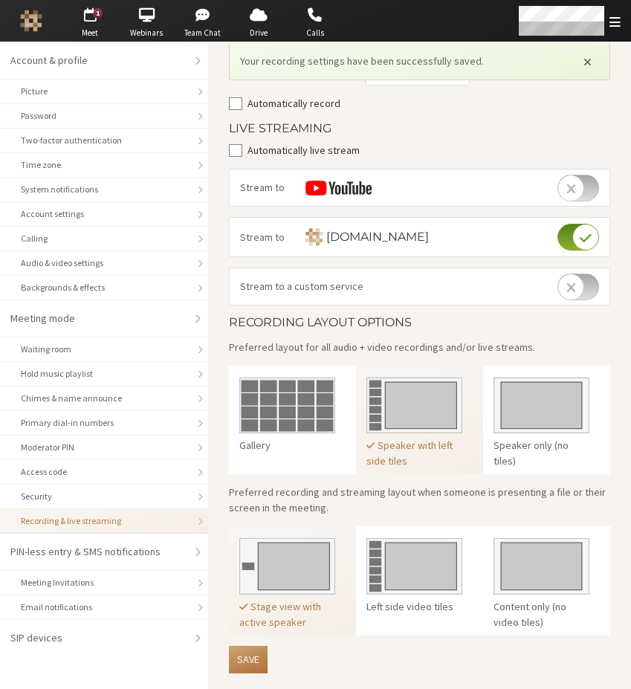
click at [250, 654] on button "Save" at bounding box center [248, 659] width 39 height 27
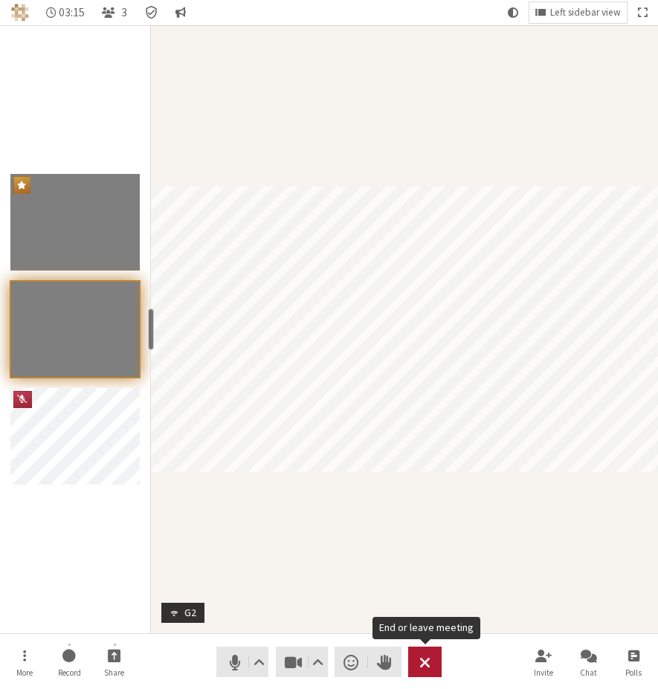
click at [429, 659] on span "End or leave meeting" at bounding box center [424, 662] width 11 height 21
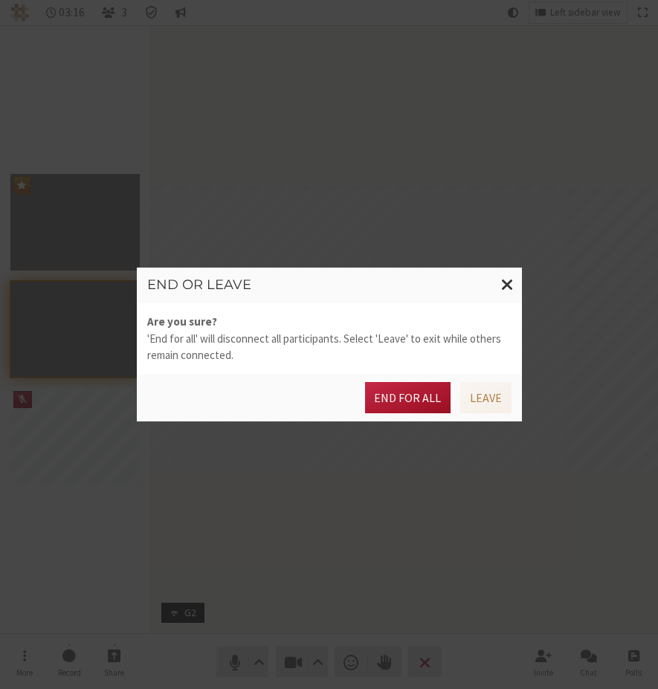
click at [409, 401] on button "End for all" at bounding box center [408, 397] width 86 height 31
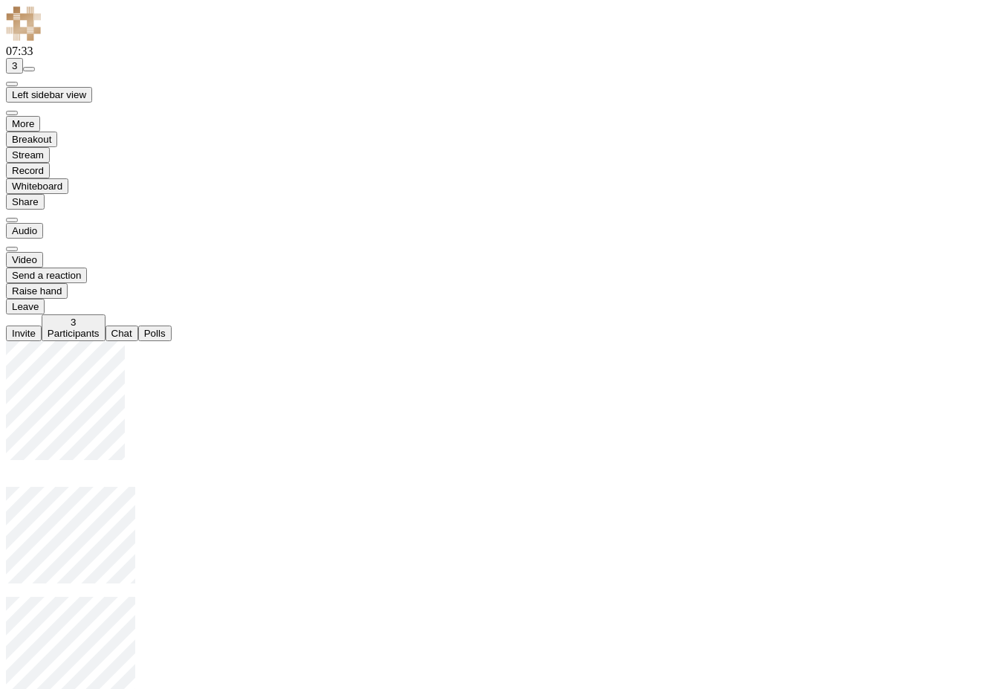
click at [50, 178] on button "Record" at bounding box center [28, 171] width 44 height 16
drag, startPoint x: 469, startPoint y: 527, endPoint x: 480, endPoint y: 526, distance: 11.2
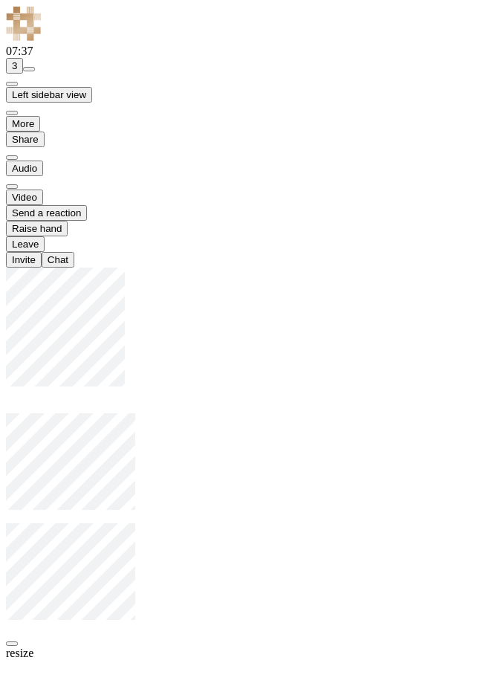
click at [33, 132] on button "More" at bounding box center [23, 124] width 34 height 16
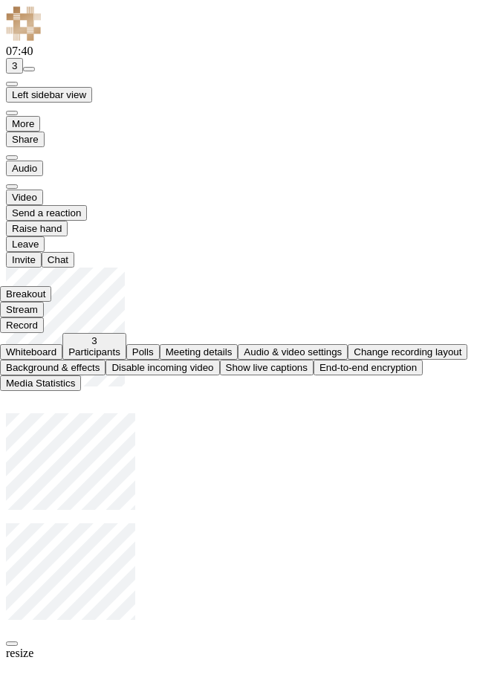
click at [36, 132] on button "More" at bounding box center [23, 124] width 34 height 16
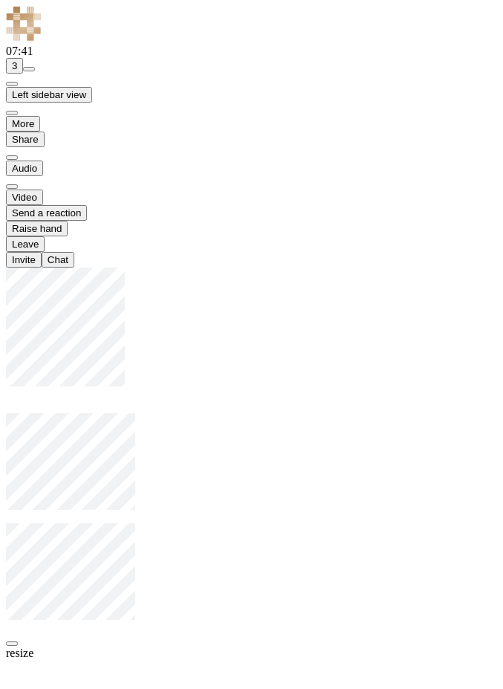
click at [36, 132] on button "More" at bounding box center [23, 124] width 34 height 16
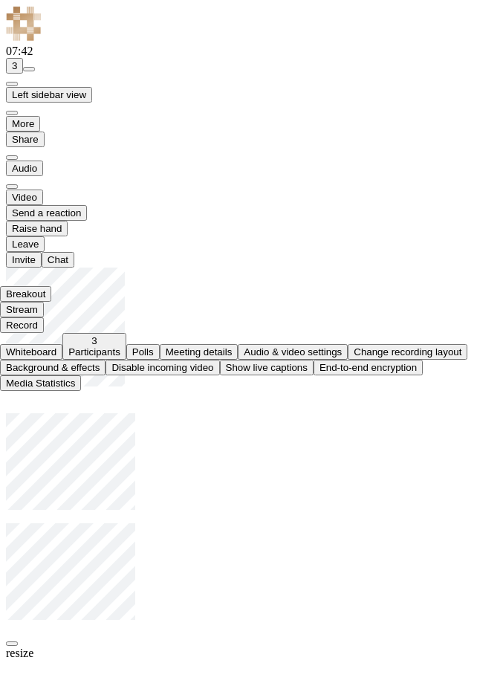
click at [38, 331] on span "Record" at bounding box center [22, 325] width 32 height 11
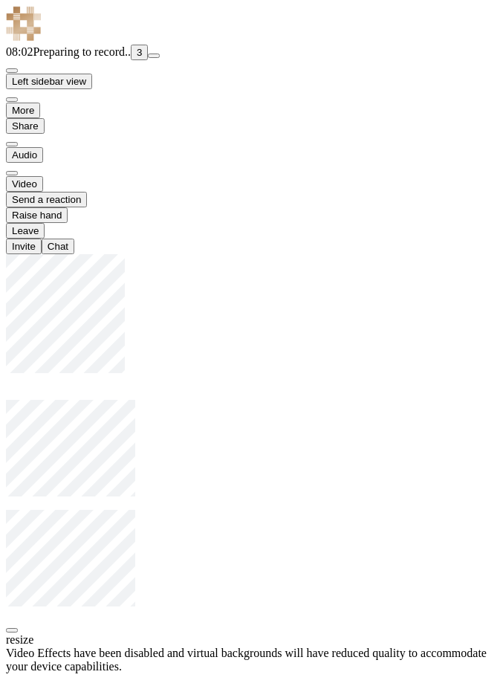
click at [6, 673] on span at bounding box center [6, 673] width 0 height 0
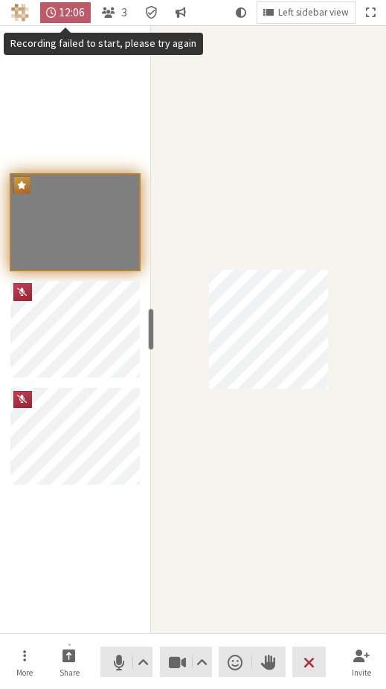
click at [64, 7] on span "12:06" at bounding box center [72, 12] width 26 height 13
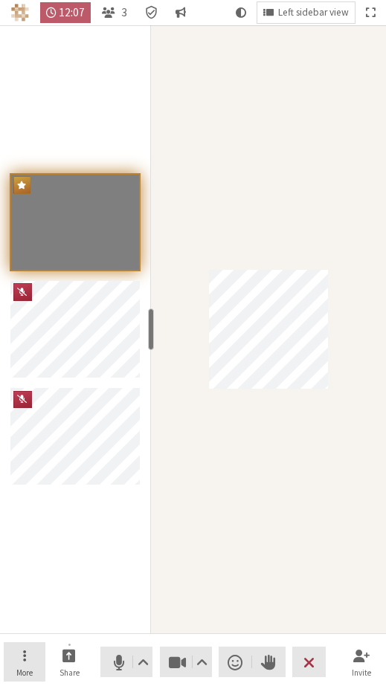
click at [37, 661] on button "More" at bounding box center [25, 662] width 42 height 40
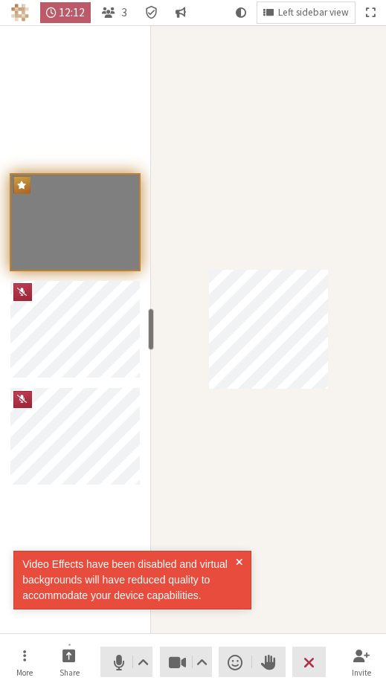
drag, startPoint x: 268, startPoint y: 491, endPoint x: 262, endPoint y: 508, distance: 18.1
click at [268, 490] on div "Participant" at bounding box center [268, 329] width 235 height 608
click at [25, 662] on span "Open menu" at bounding box center [24, 655] width 3 height 17
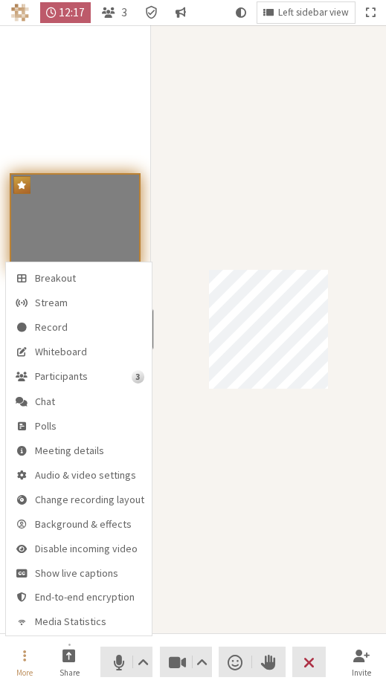
click at [191, 127] on div "Participant" at bounding box center [268, 329] width 235 height 608
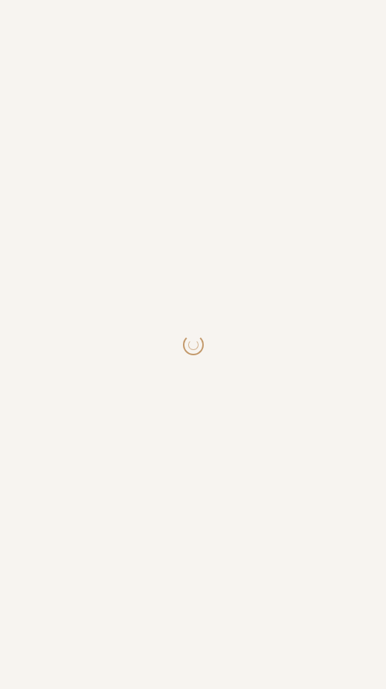
click at [384, 94] on html at bounding box center [193, 344] width 386 height 689
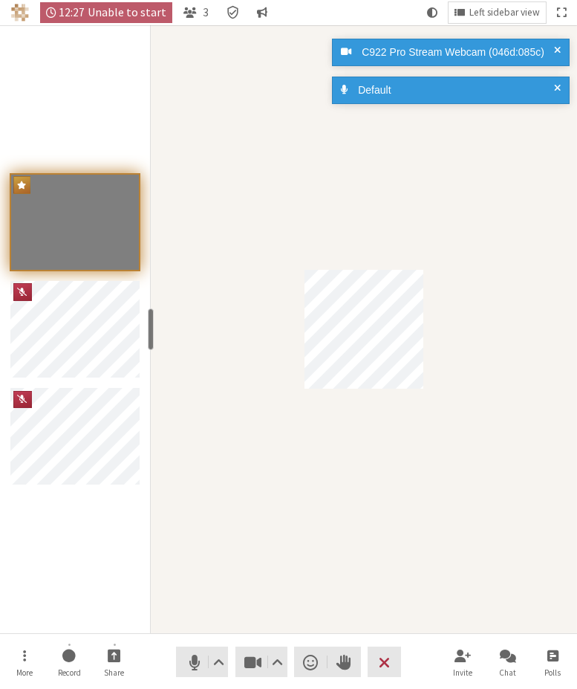
click at [385, 52] on span at bounding box center [557, 53] width 7 height 16
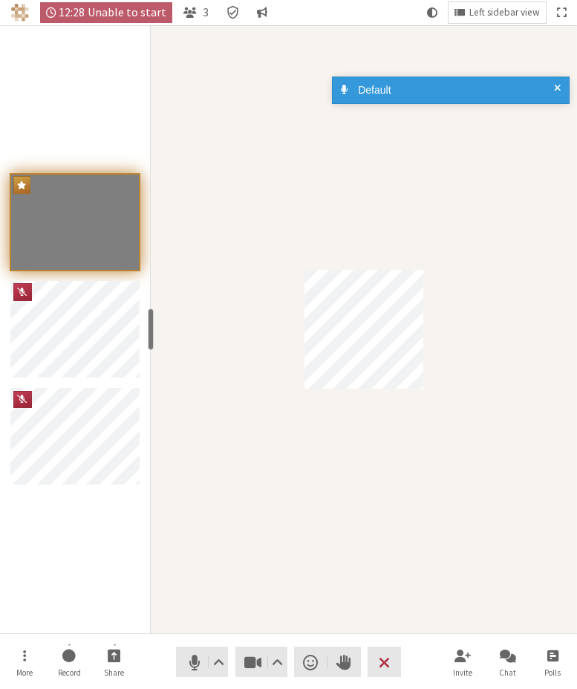
click at [385, 80] on div "Default" at bounding box center [451, 90] width 238 height 27
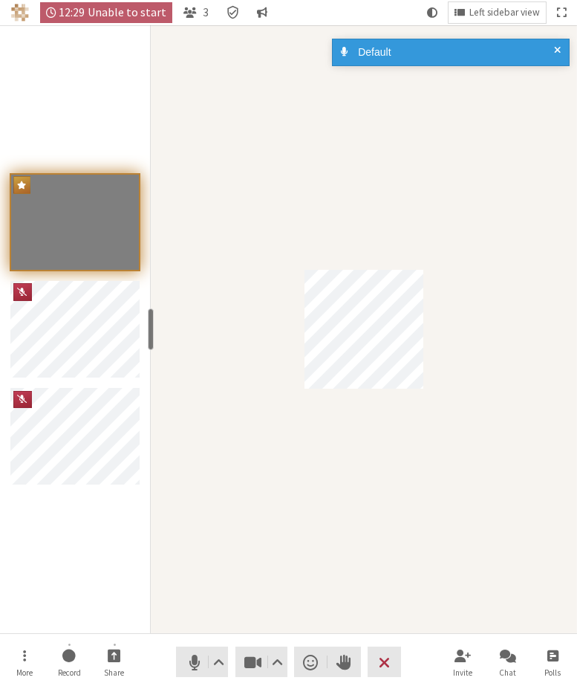
click at [138, 15] on span "Unable to start" at bounding box center [127, 12] width 79 height 13
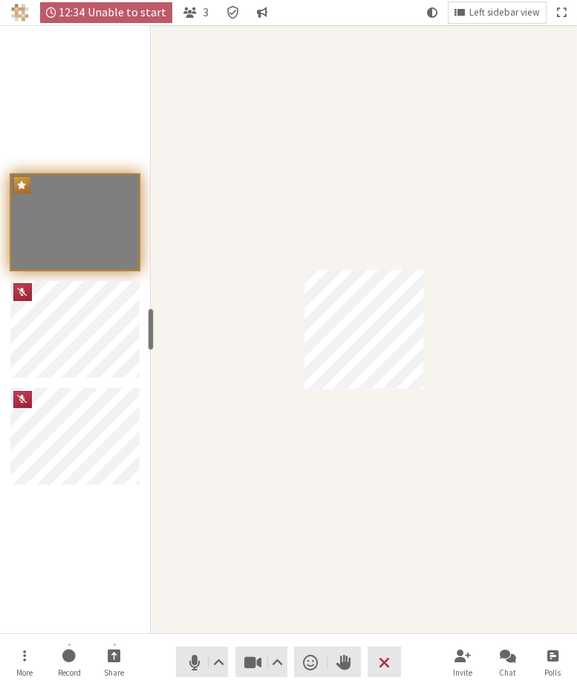
click at [54, 14] on span "Recording failed to start, please try again" at bounding box center [51, 12] width 10 height 13
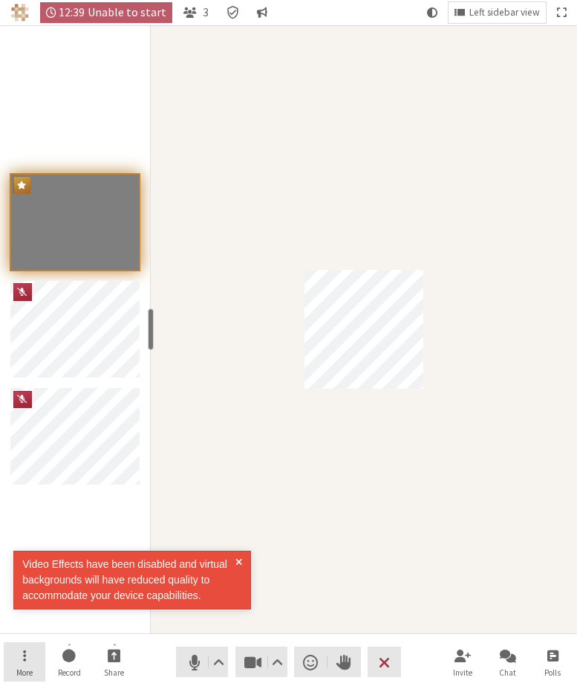
click at [27, 652] on button "More" at bounding box center [25, 662] width 42 height 40
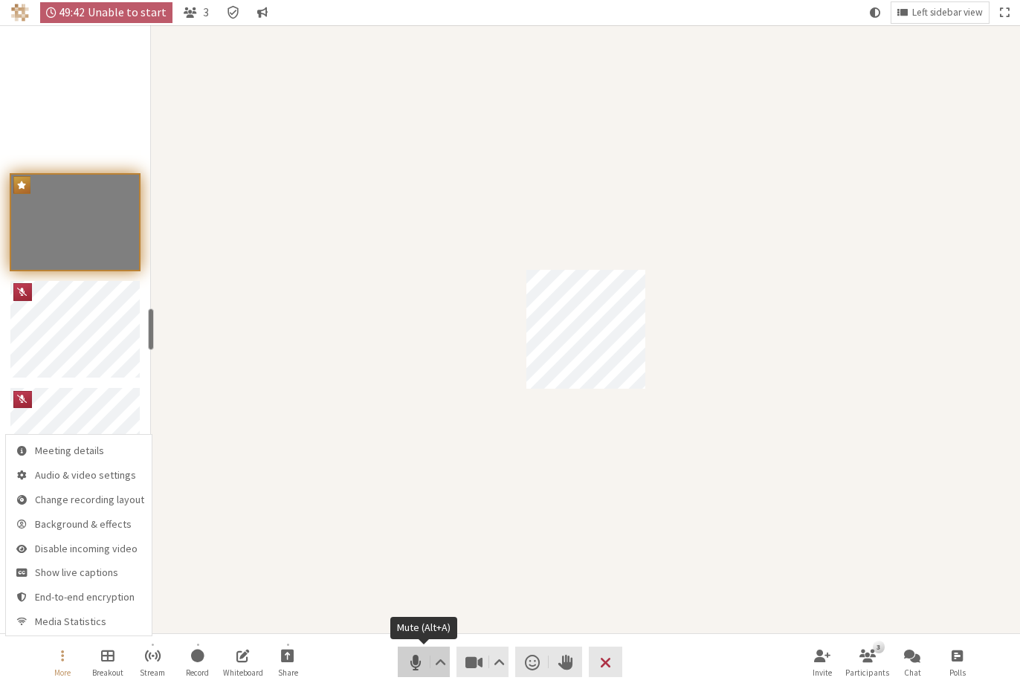
click at [385, 670] on span "Mute (Alt+A)" at bounding box center [415, 662] width 21 height 21
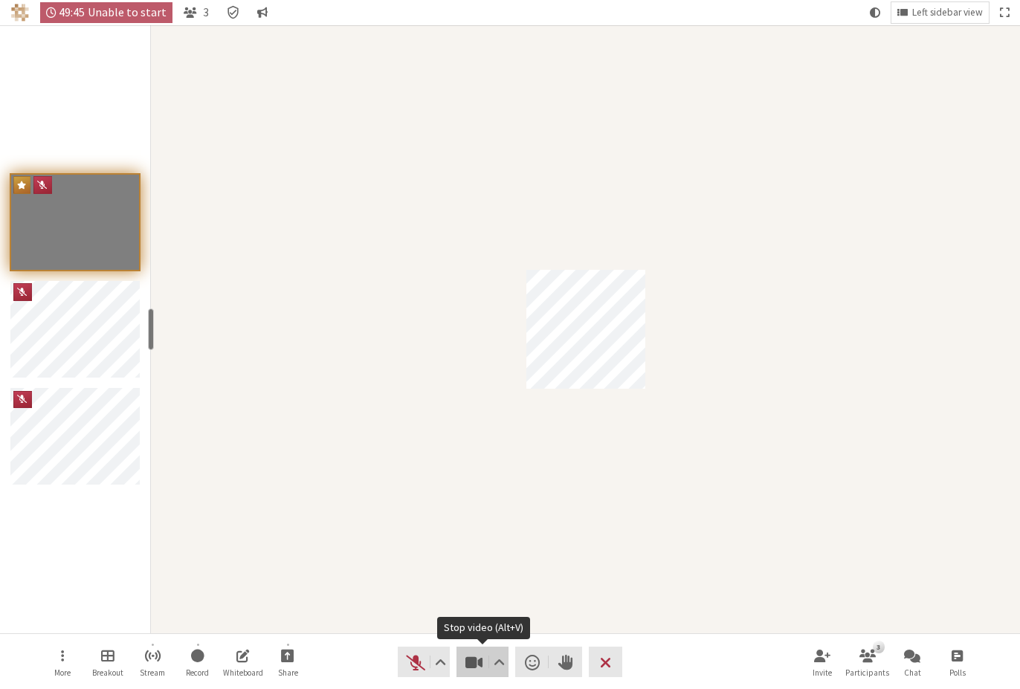
click at [385, 673] on button "Video" at bounding box center [482, 662] width 52 height 30
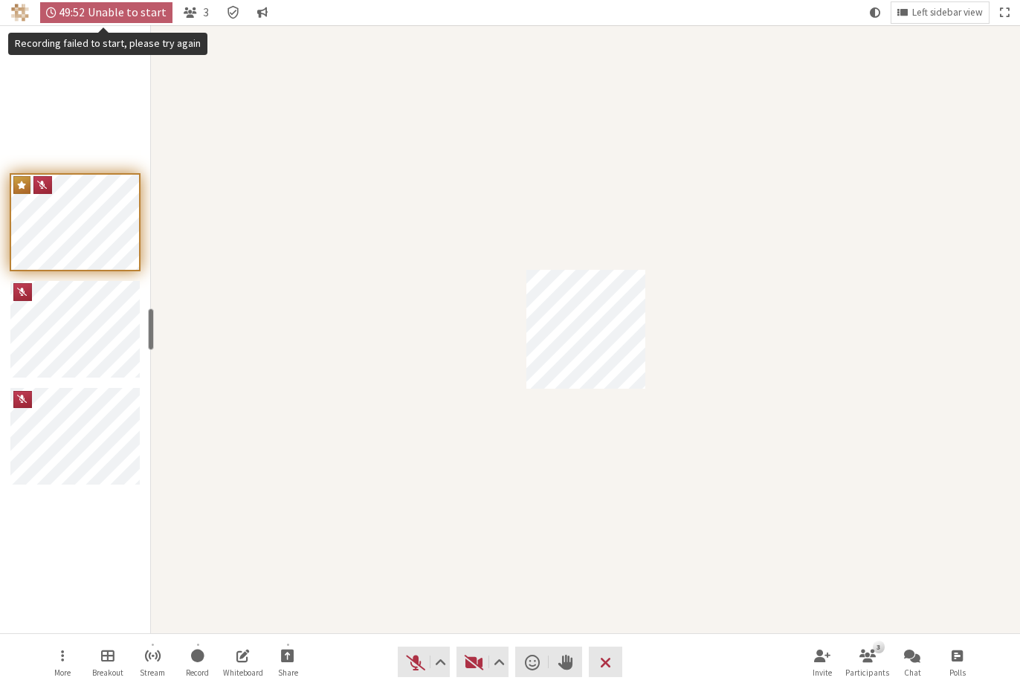
click at [73, 11] on span "49:52" at bounding box center [72, 12] width 26 height 13
